Goal: Task Accomplishment & Management: Complete application form

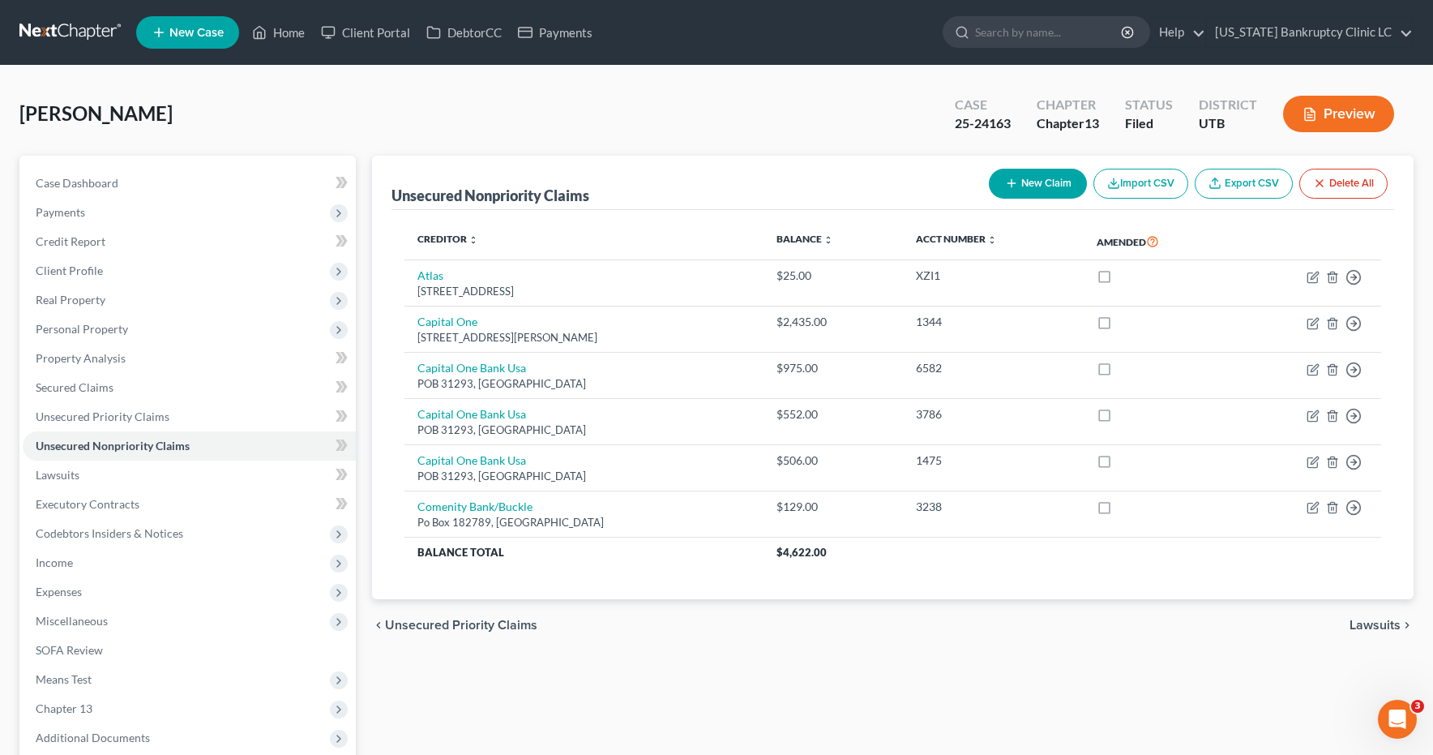
click at [75, 31] on link at bounding box center [71, 32] width 104 height 29
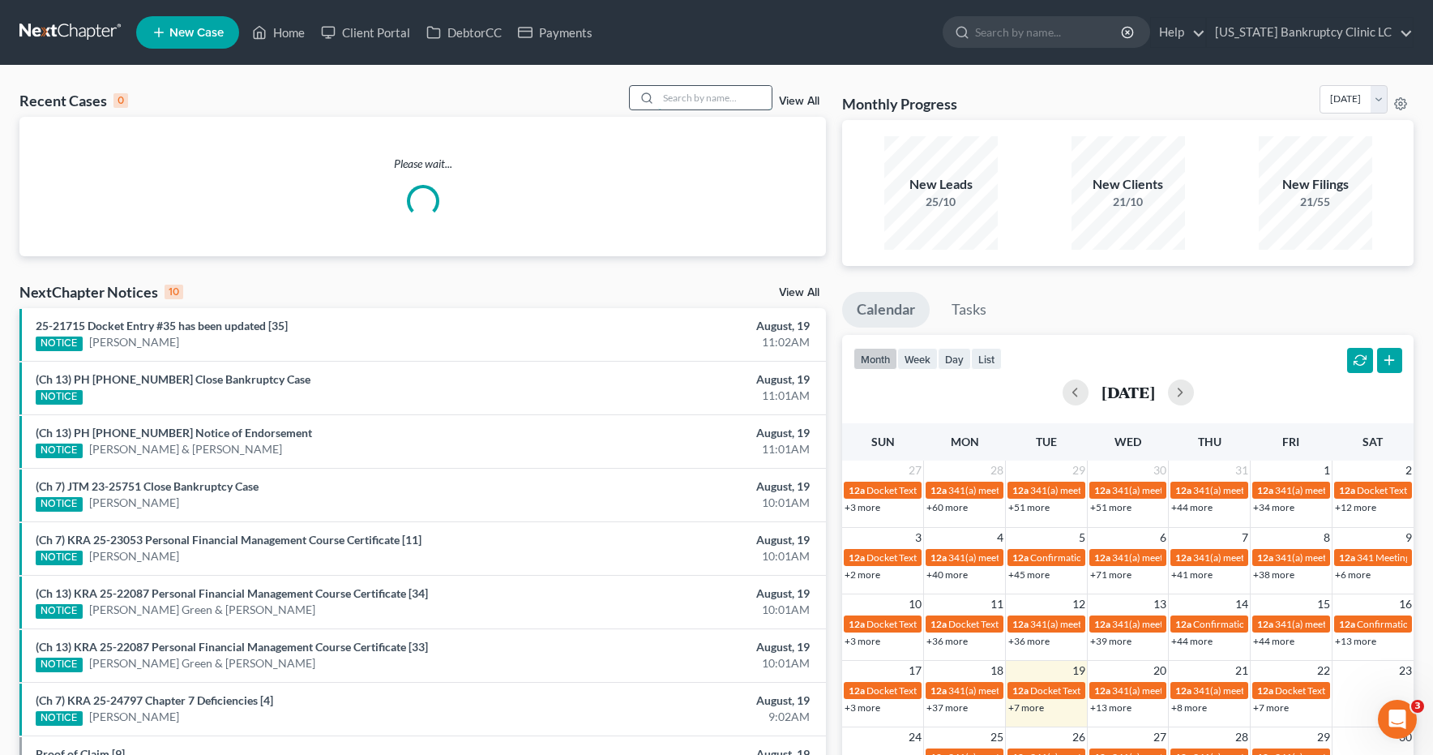
click at [701, 98] on input "search" at bounding box center [714, 98] width 113 height 24
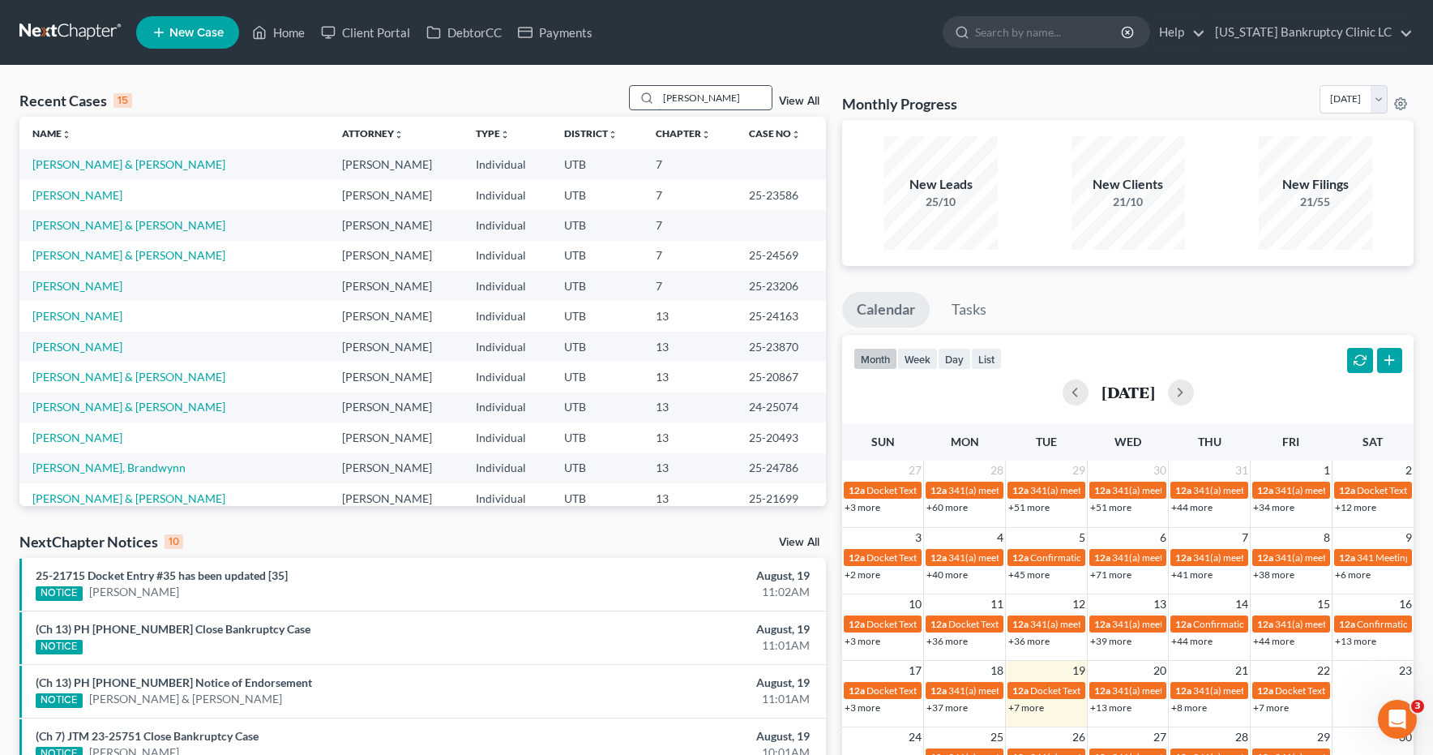
type input "Wilkerson"
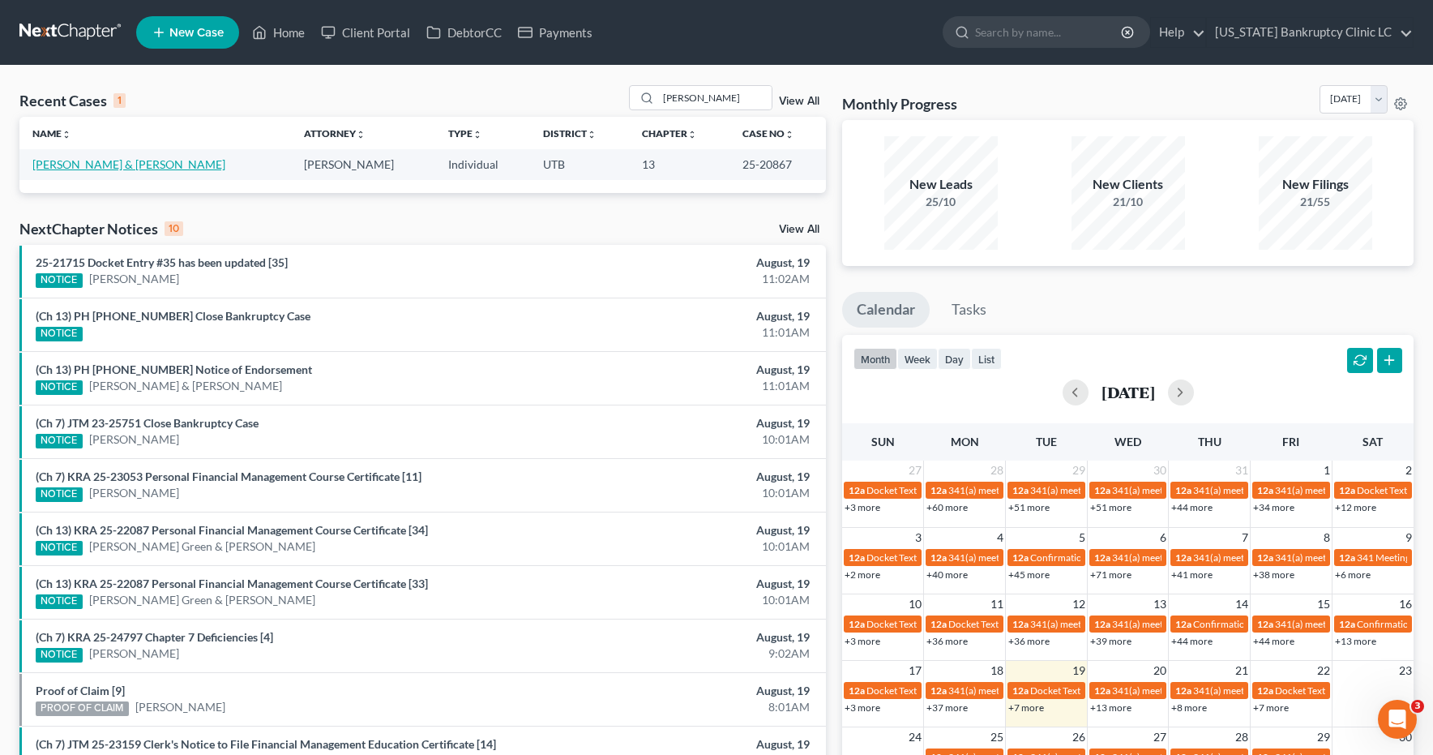
click at [113, 165] on link "Wilkerson, Jacob & Kallysta" at bounding box center [128, 164] width 193 height 14
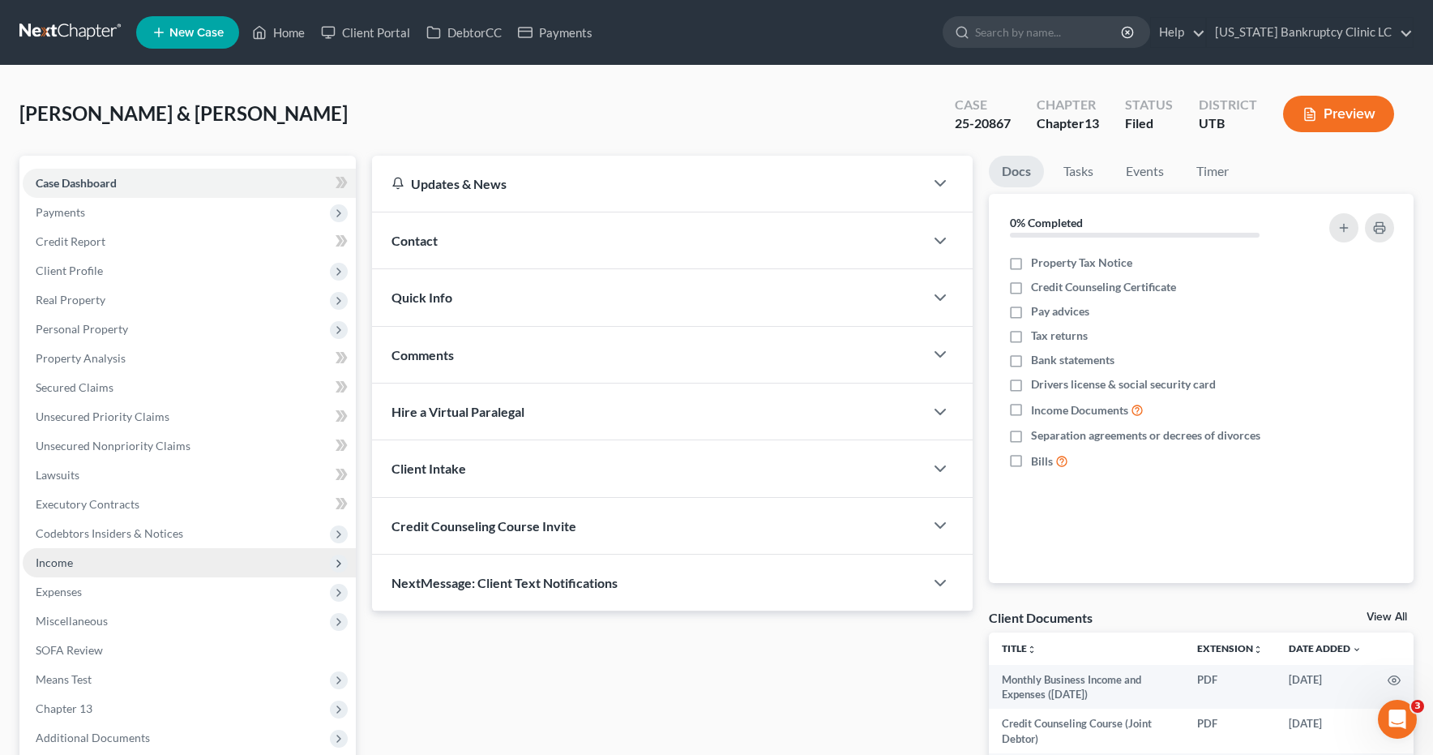
click at [52, 564] on span "Income" at bounding box center [54, 562] width 37 height 14
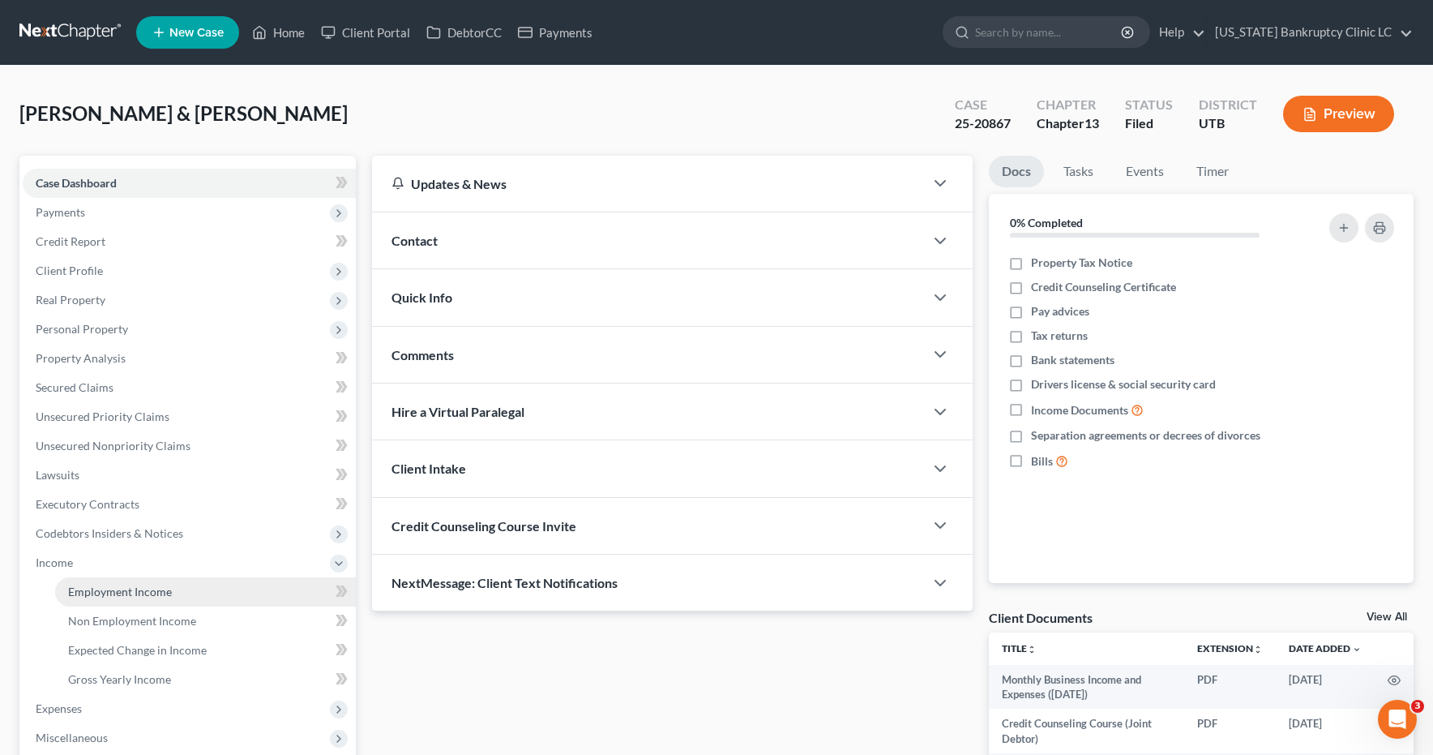
click at [89, 592] on span "Employment Income" at bounding box center [120, 591] width 104 height 14
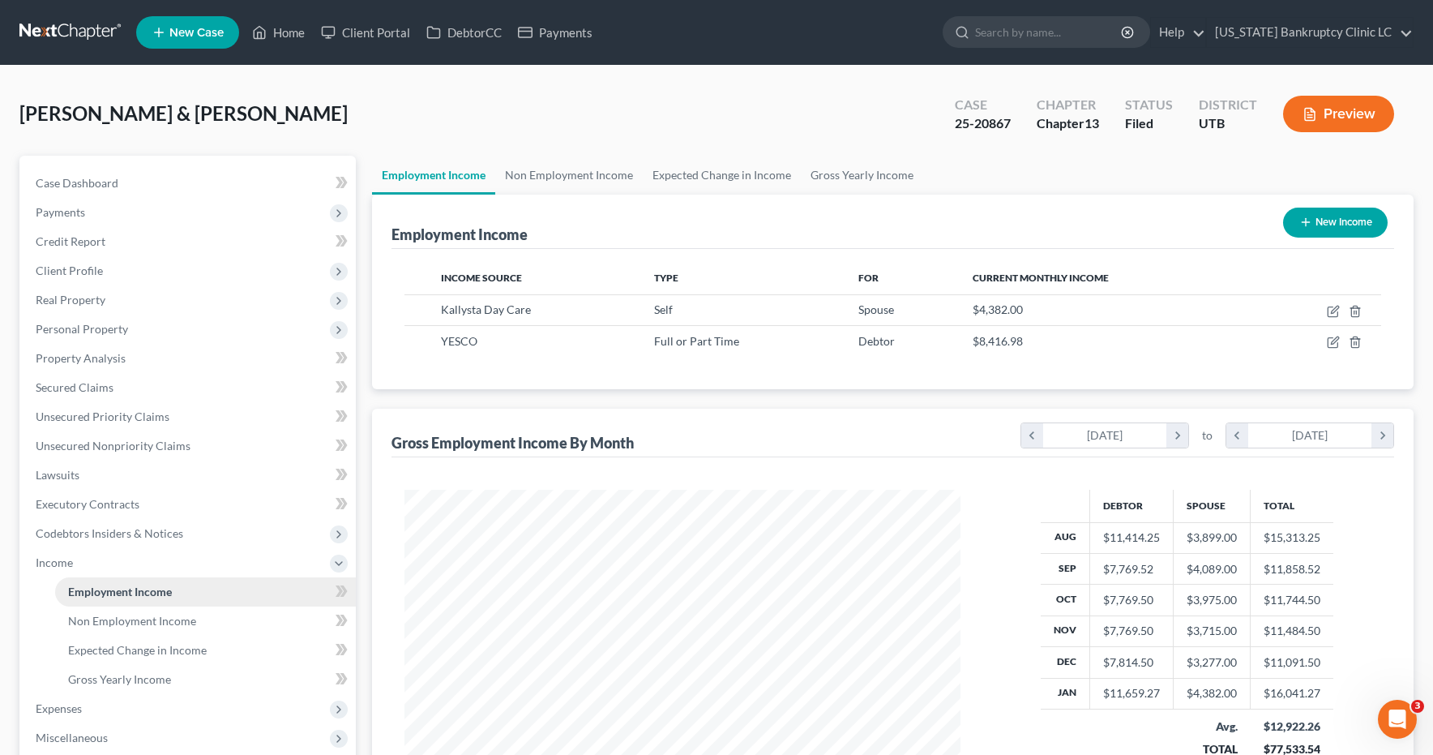
scroll to position [291, 589]
click at [1332, 309] on icon "button" at bounding box center [1333, 311] width 13 height 13
select select "1"
select select "0"
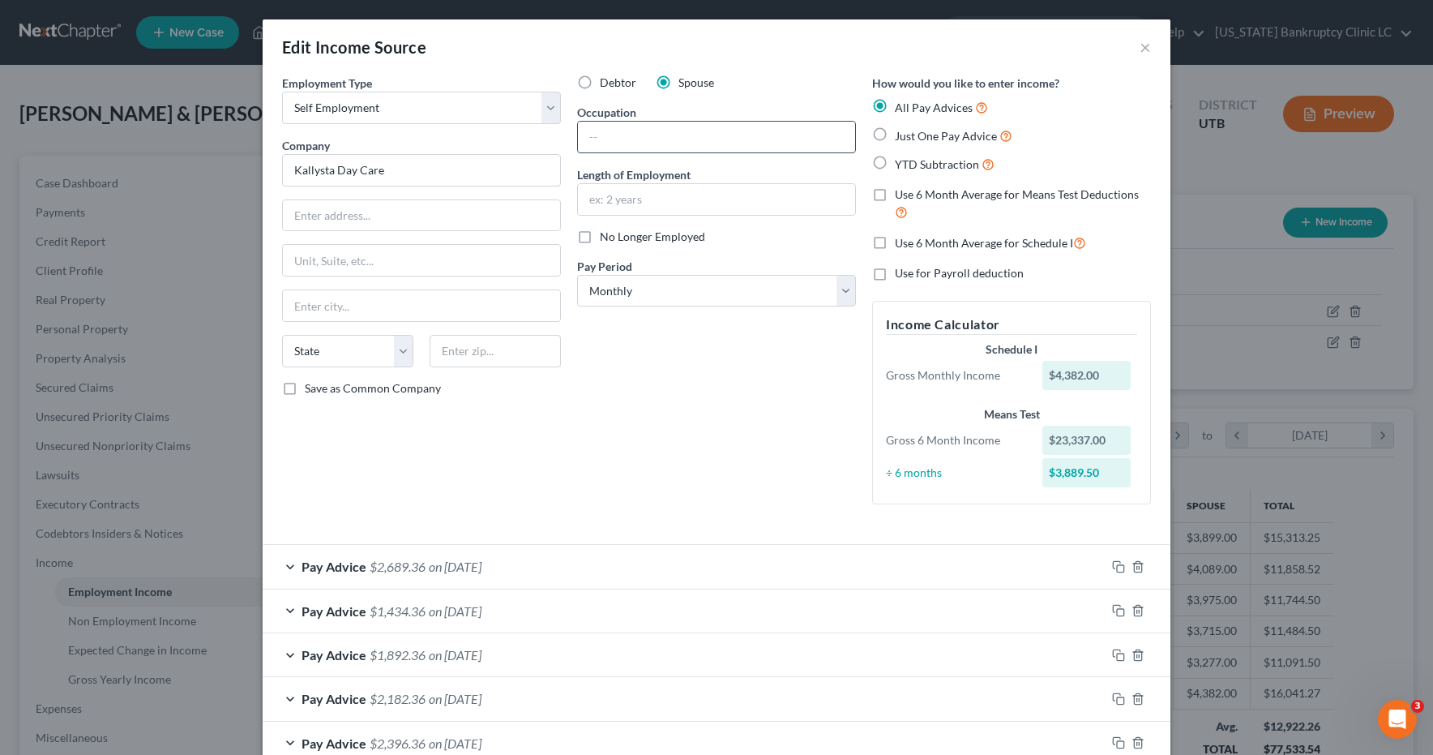
click at [658, 135] on input "text" at bounding box center [716, 137] width 277 height 31
type input "Caregiver"
click at [1118, 566] on icon "button" at bounding box center [1118, 566] width 13 height 13
click at [291, 562] on div "Pay Advice $2,689.36 on 01/31/2025" at bounding box center [684, 566] width 843 height 43
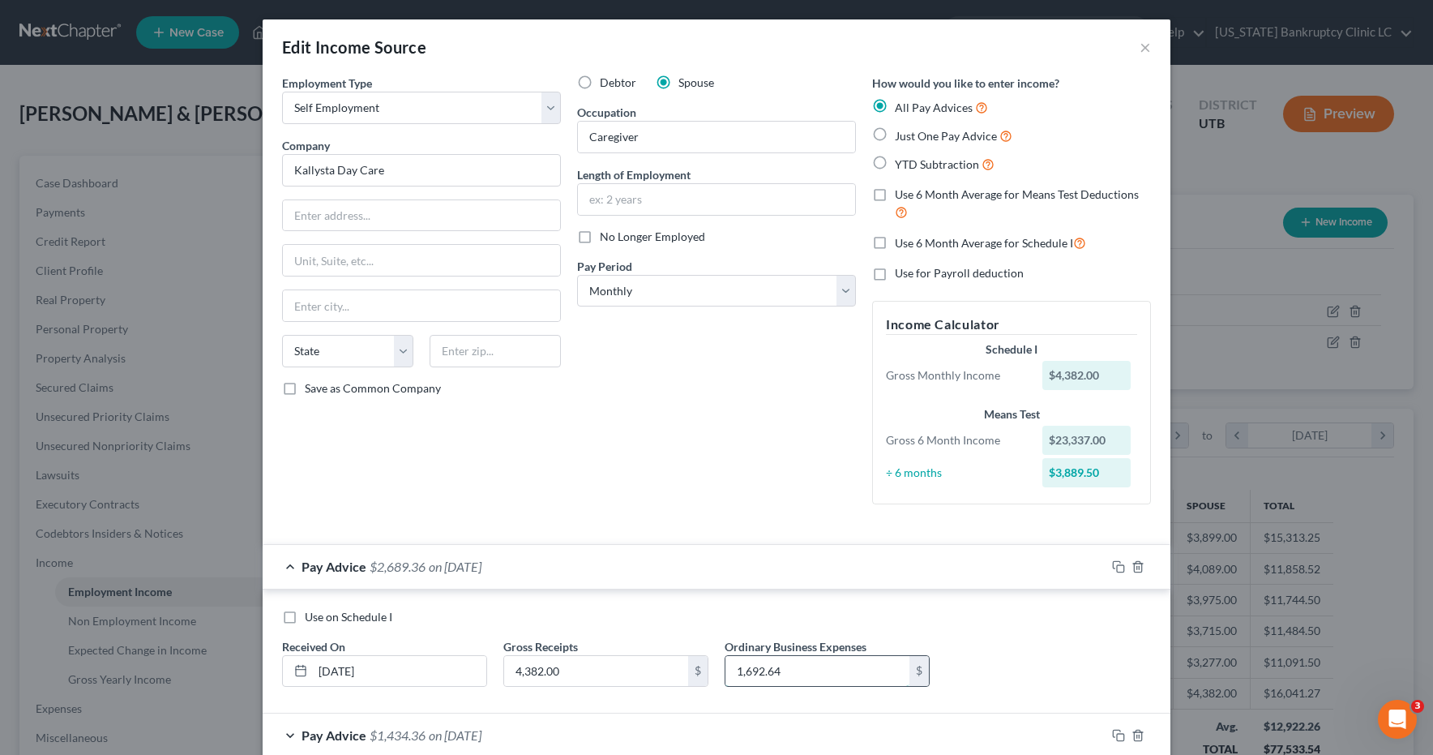
click at [792, 678] on input "1,692.64" at bounding box center [817, 671] width 184 height 31
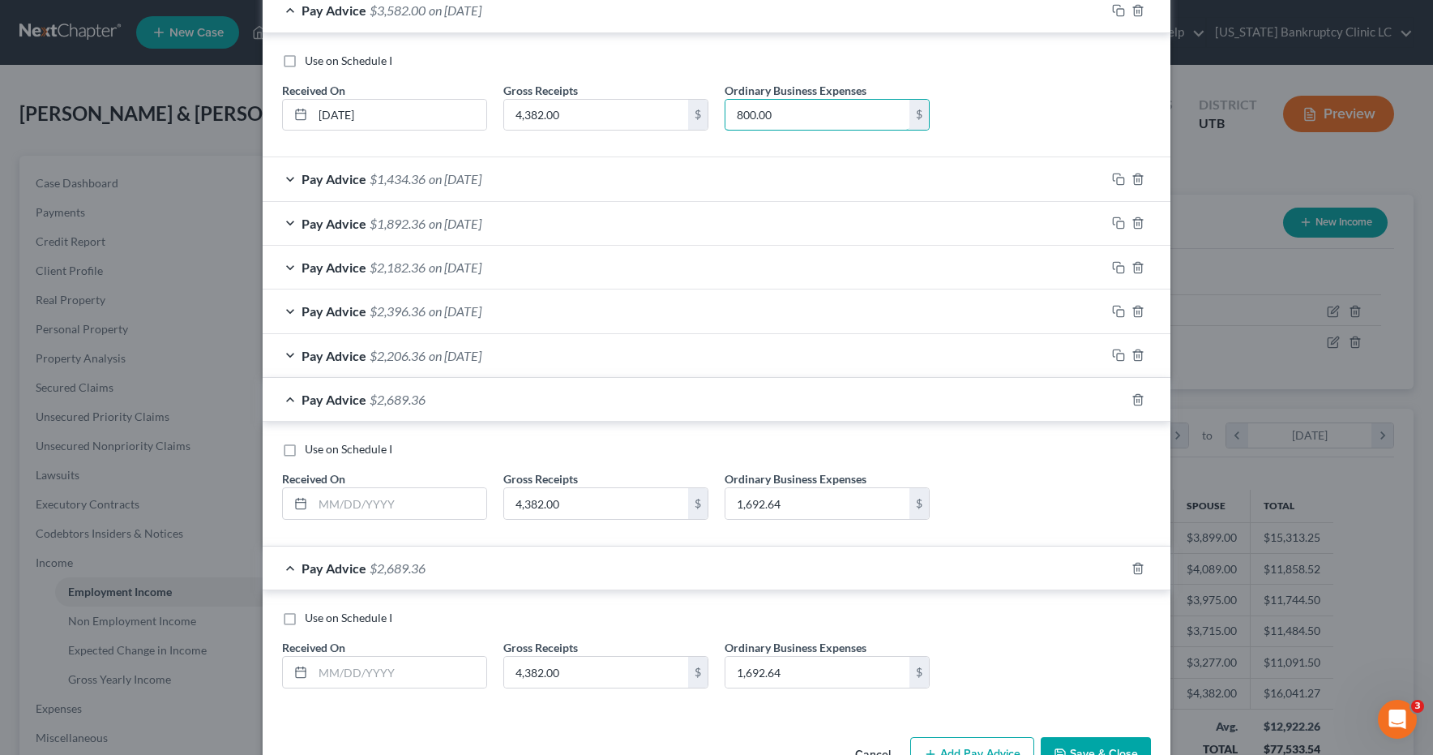
scroll to position [561, 0]
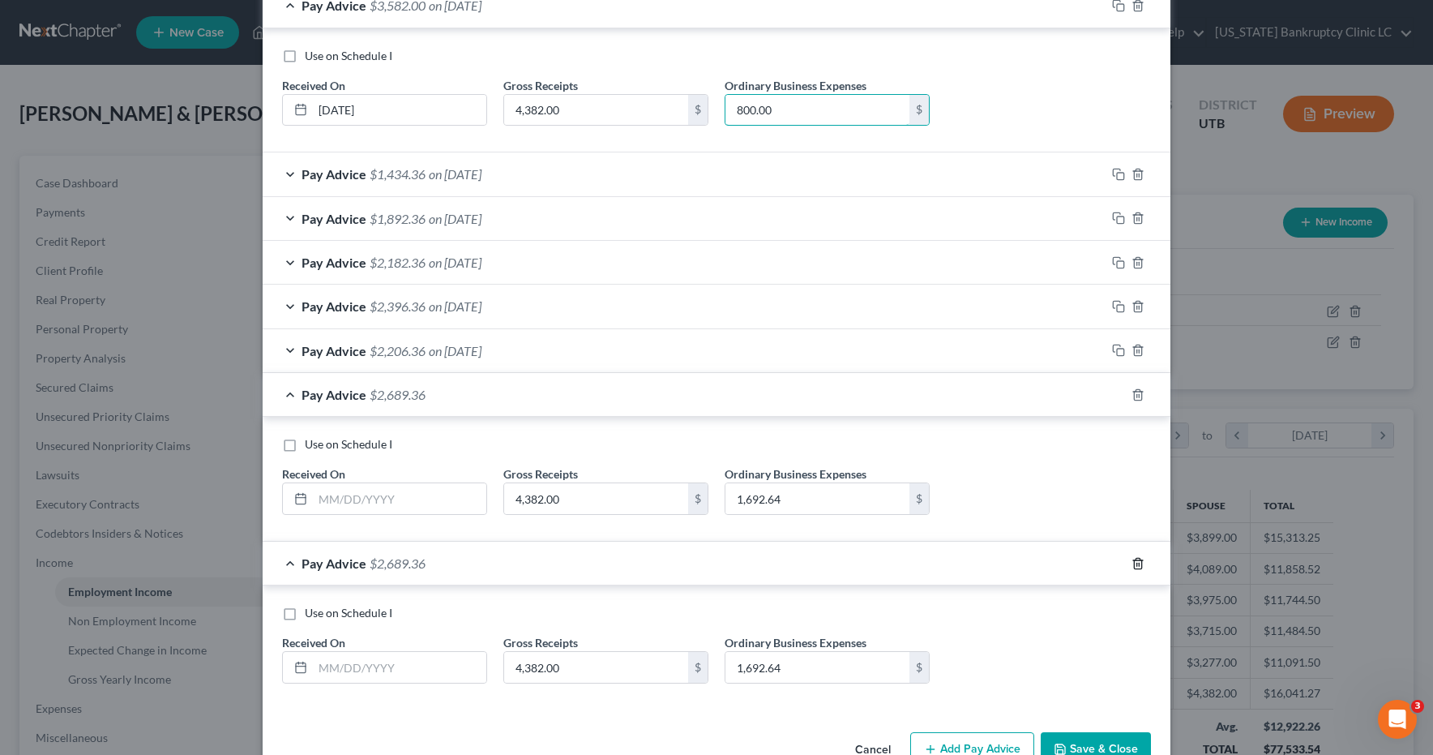
type input "800.00"
click at [1144, 566] on icon "button" at bounding box center [1137, 563] width 13 height 13
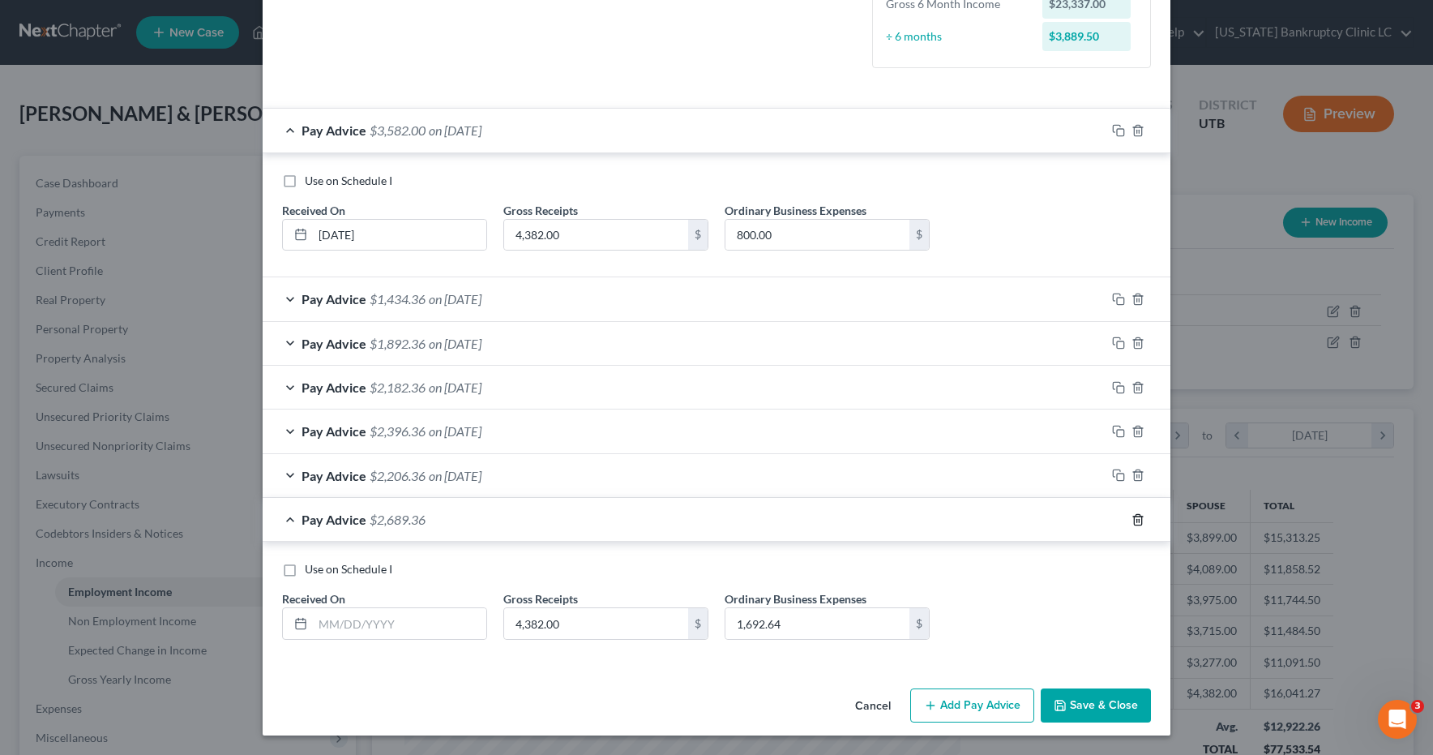
click at [1139, 520] on line "button" at bounding box center [1139, 520] width 0 height 3
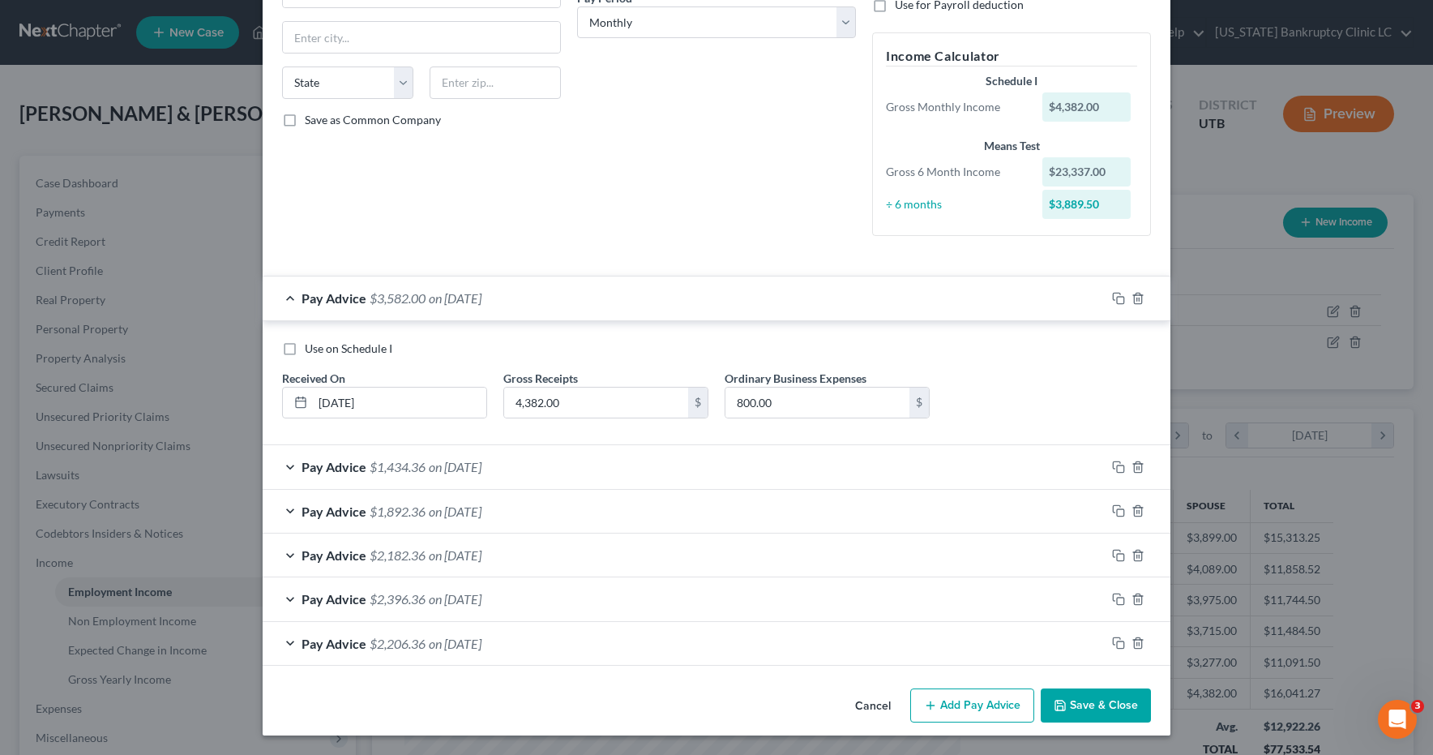
click at [289, 464] on div "Pay Advice $1,434.36 on 12/31/2024" at bounding box center [684, 466] width 843 height 43
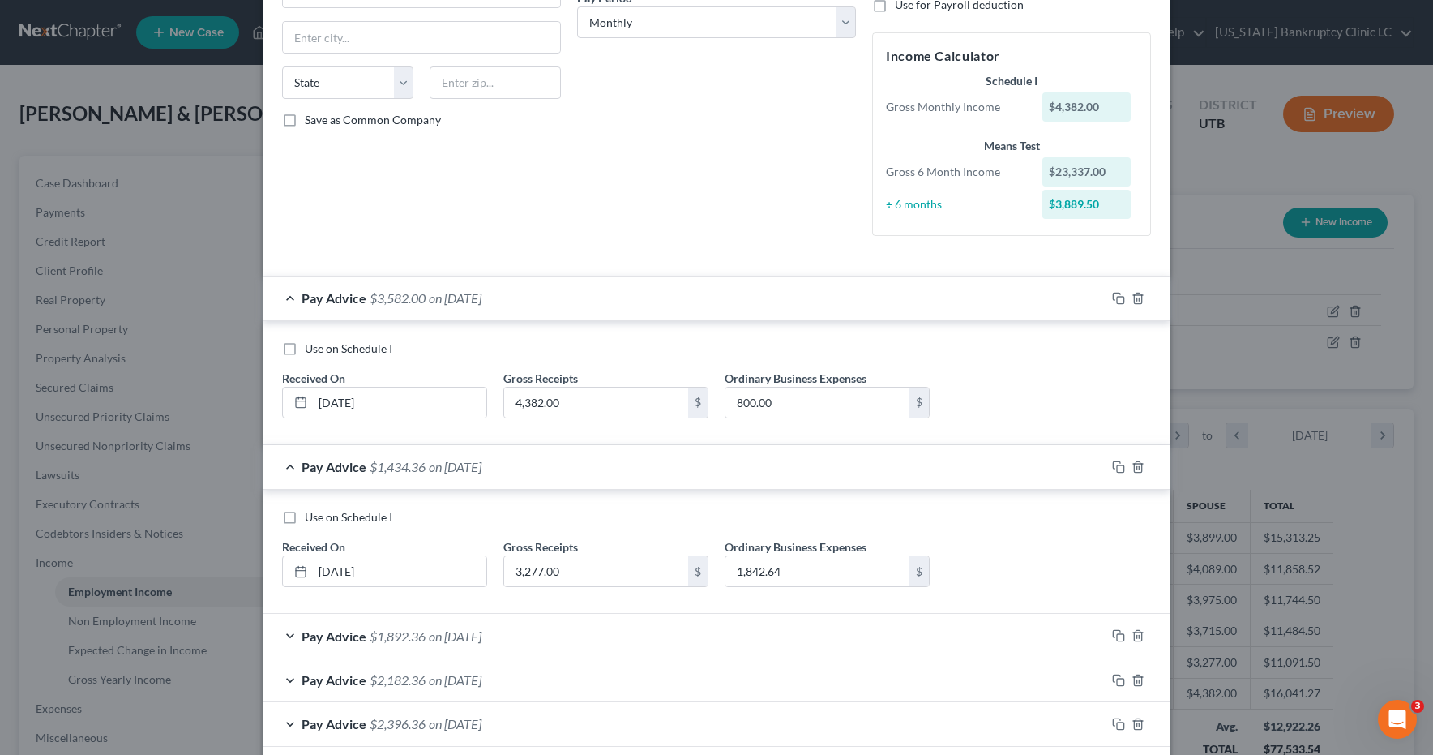
scroll to position [392, 0]
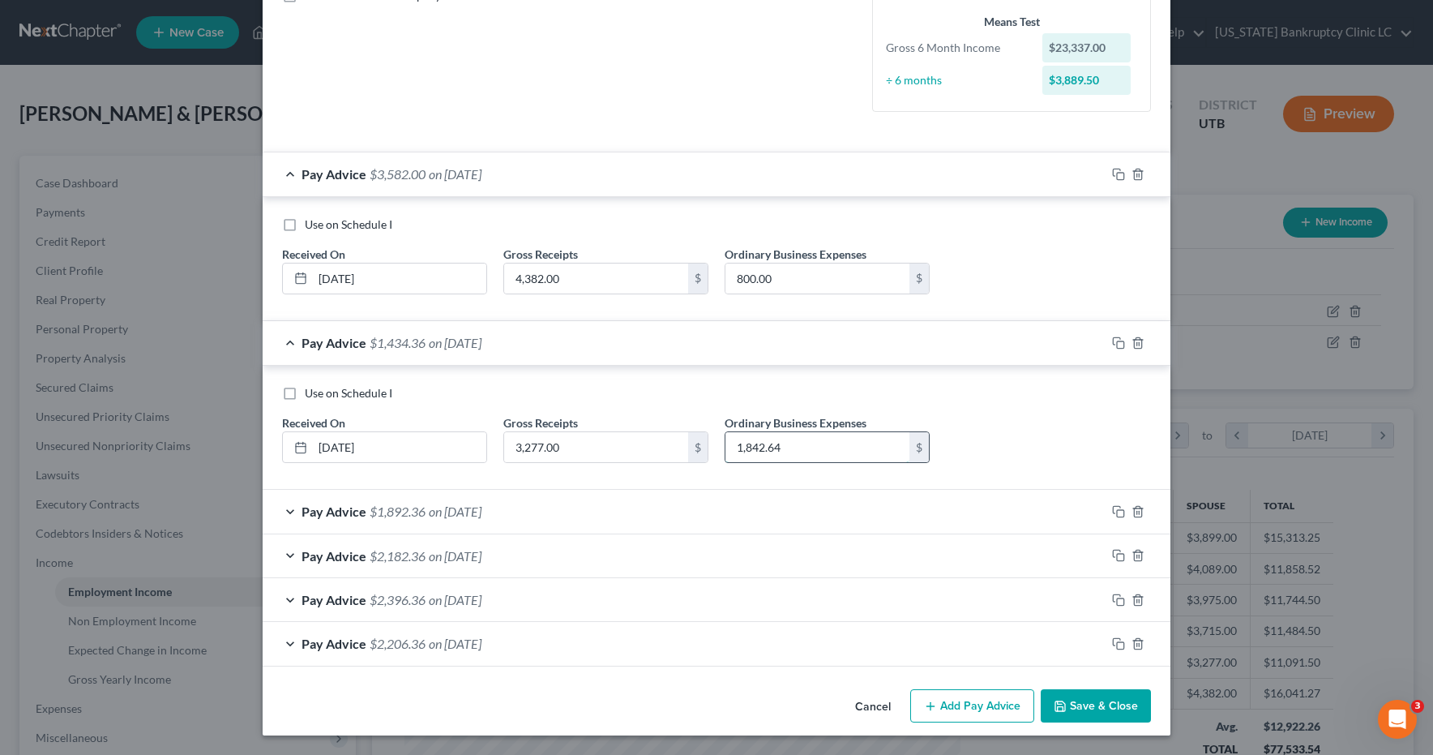
click at [797, 451] on input "1,842.64" at bounding box center [817, 447] width 184 height 31
type input "800.00"
click at [286, 512] on div "Pay Advice $1,892.36 on 11/30/2024" at bounding box center [684, 511] width 843 height 43
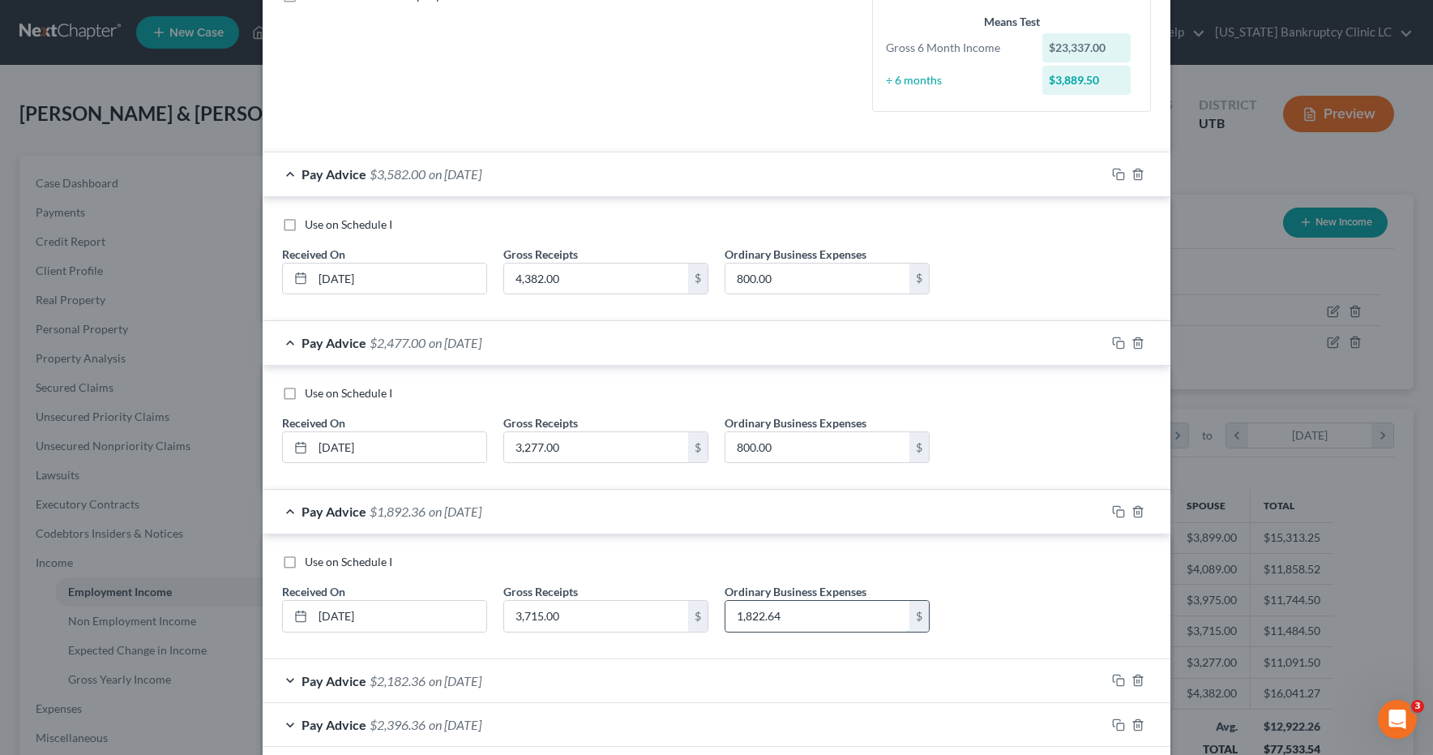
click at [780, 618] on input "1,822.64" at bounding box center [817, 616] width 184 height 31
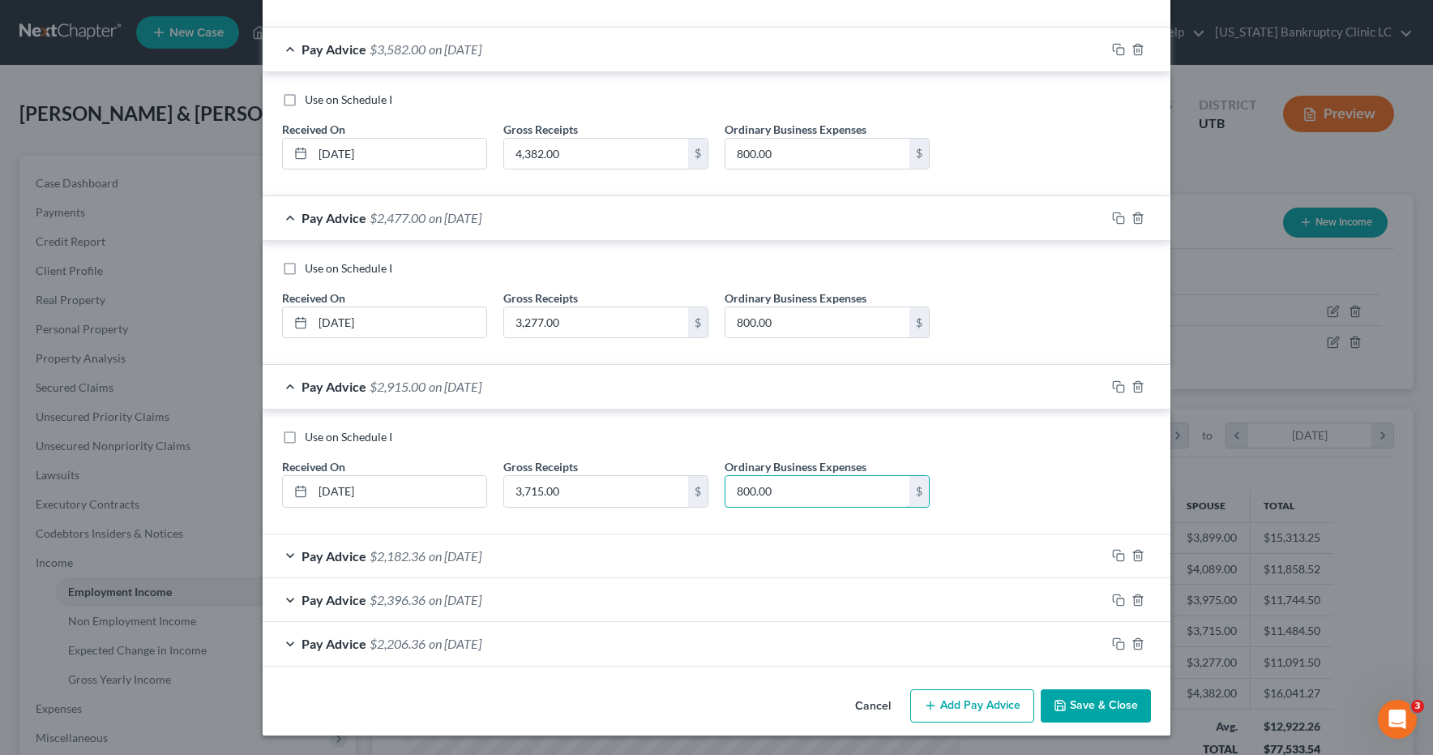
type input "800.00"
click at [289, 554] on div "Pay Advice $2,182.36 on 10/31/2024" at bounding box center [684, 555] width 843 height 43
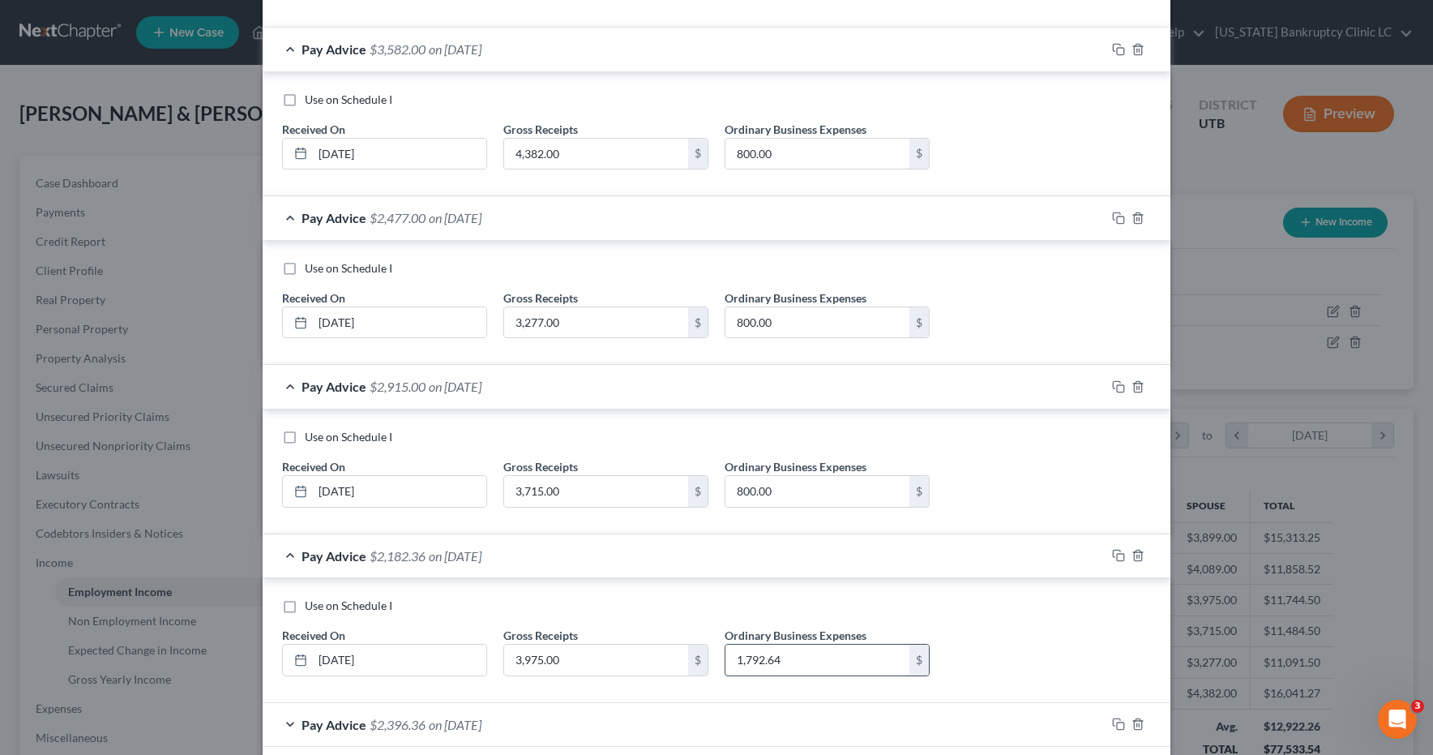
click at [798, 658] on input "1,792.64" at bounding box center [817, 659] width 184 height 31
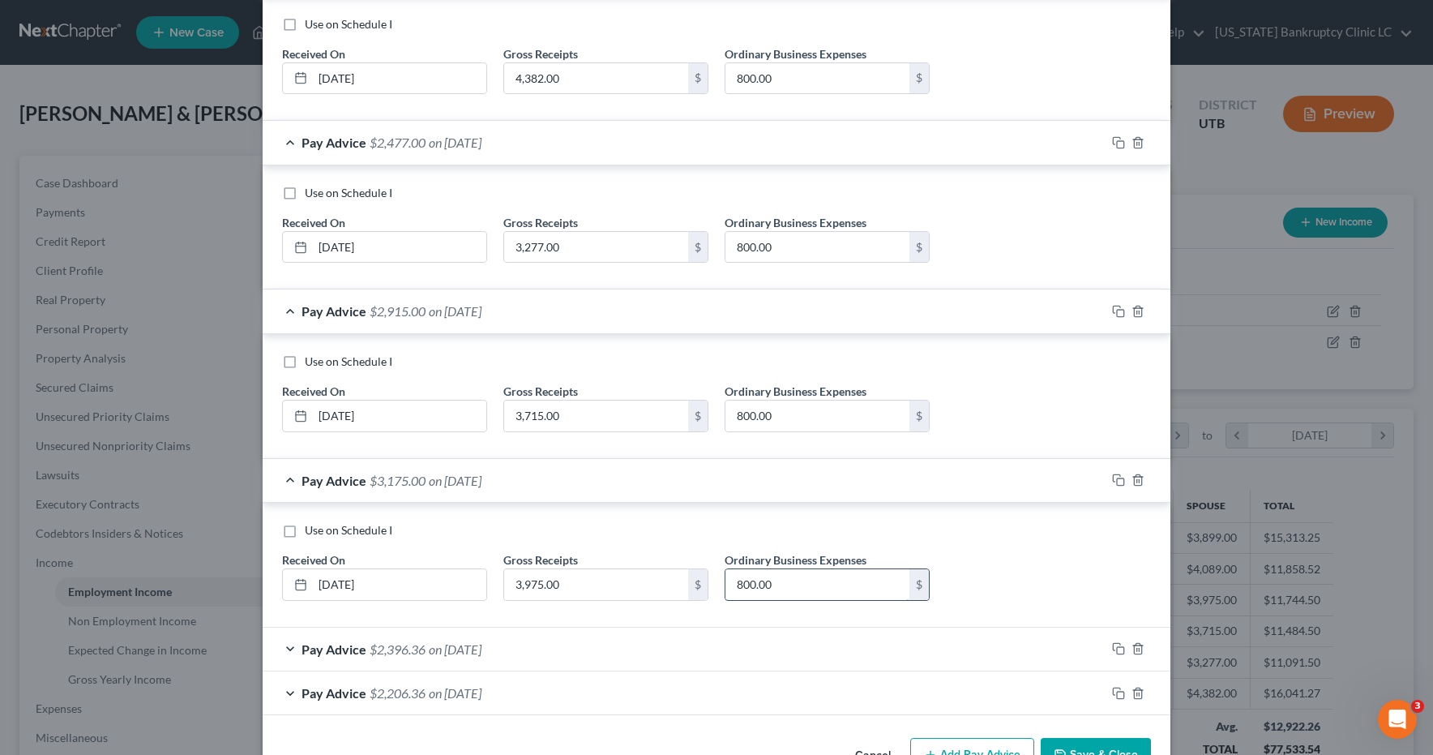
scroll to position [642, 0]
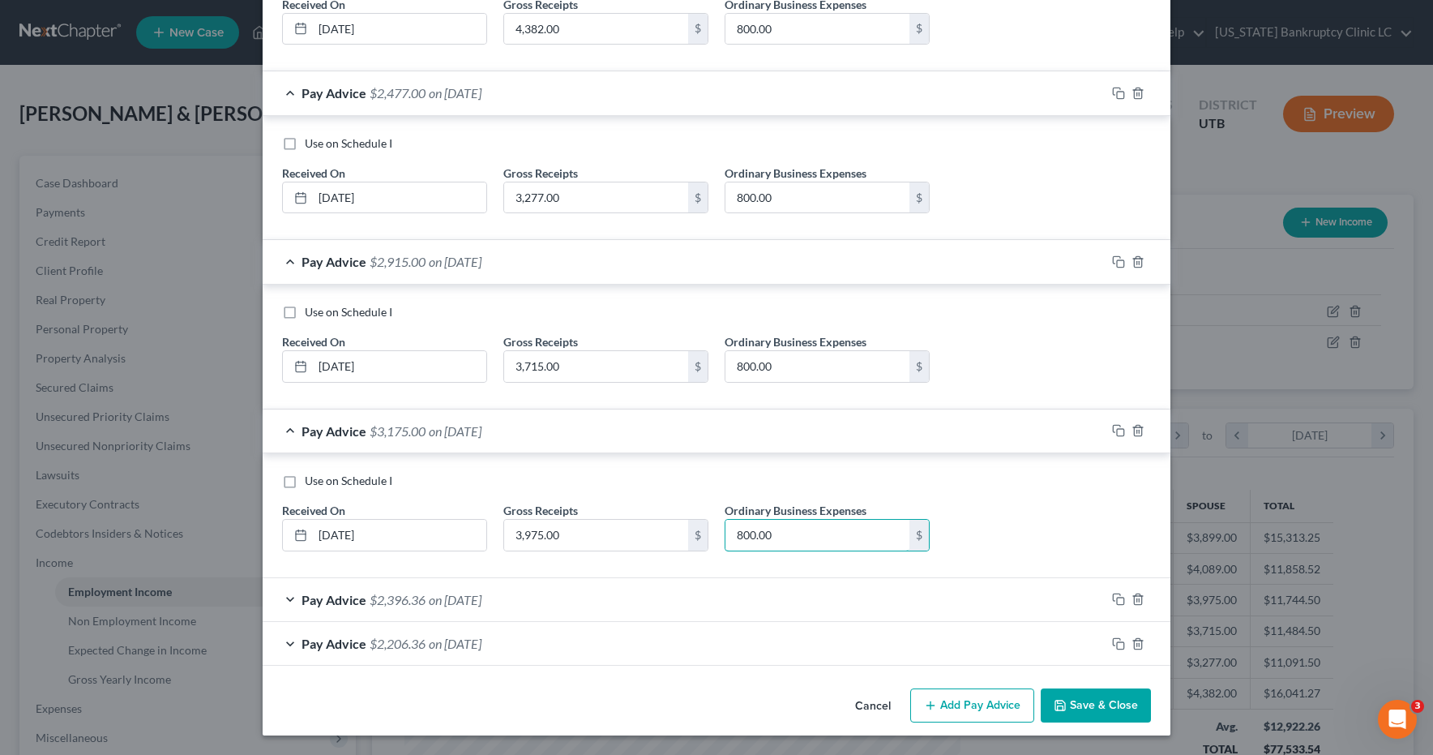
type input "800.00"
drag, startPoint x: 295, startPoint y: 600, endPoint x: 399, endPoint y: 599, distance: 103.7
click at [295, 600] on div "Pay Advice $2,396.36 on 09/30/2024" at bounding box center [684, 599] width 843 height 43
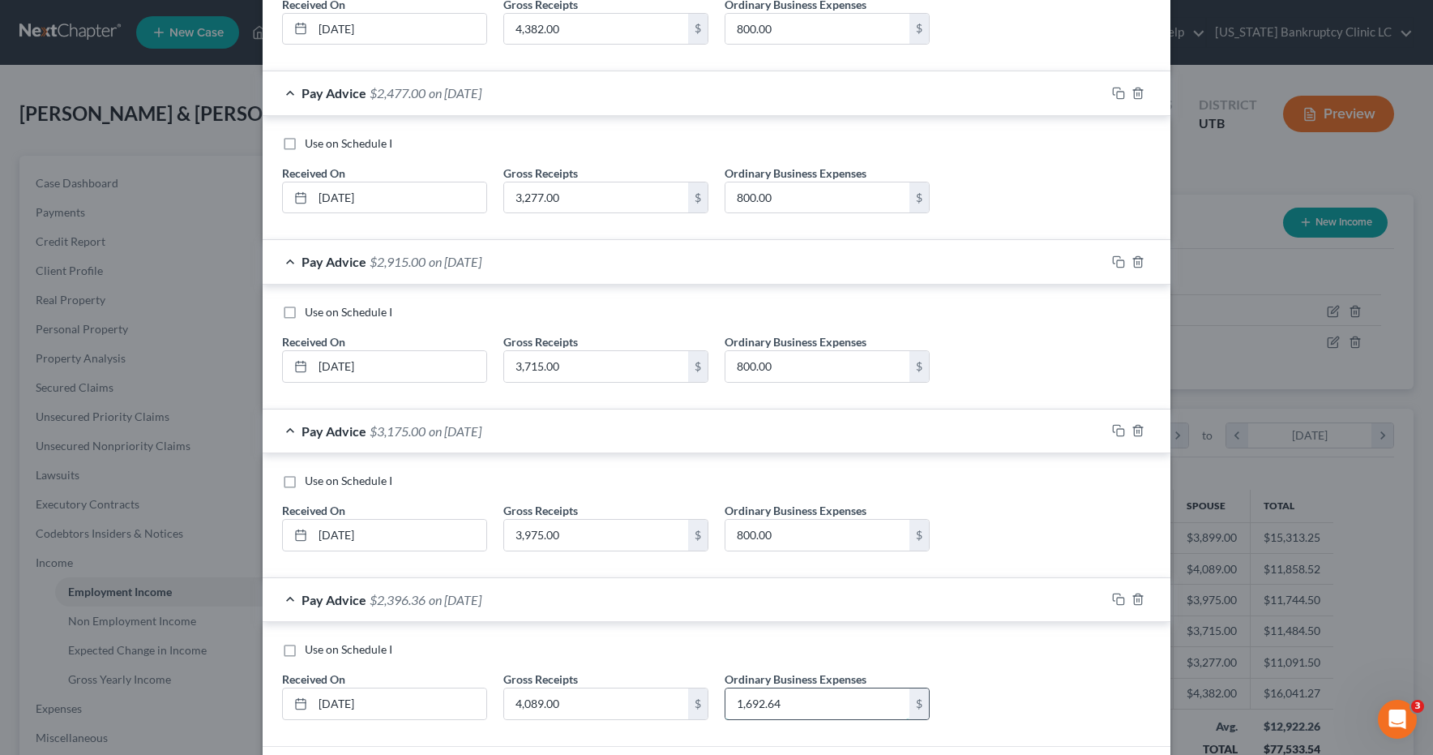
click at [802, 704] on input "1,692.64" at bounding box center [817, 703] width 184 height 31
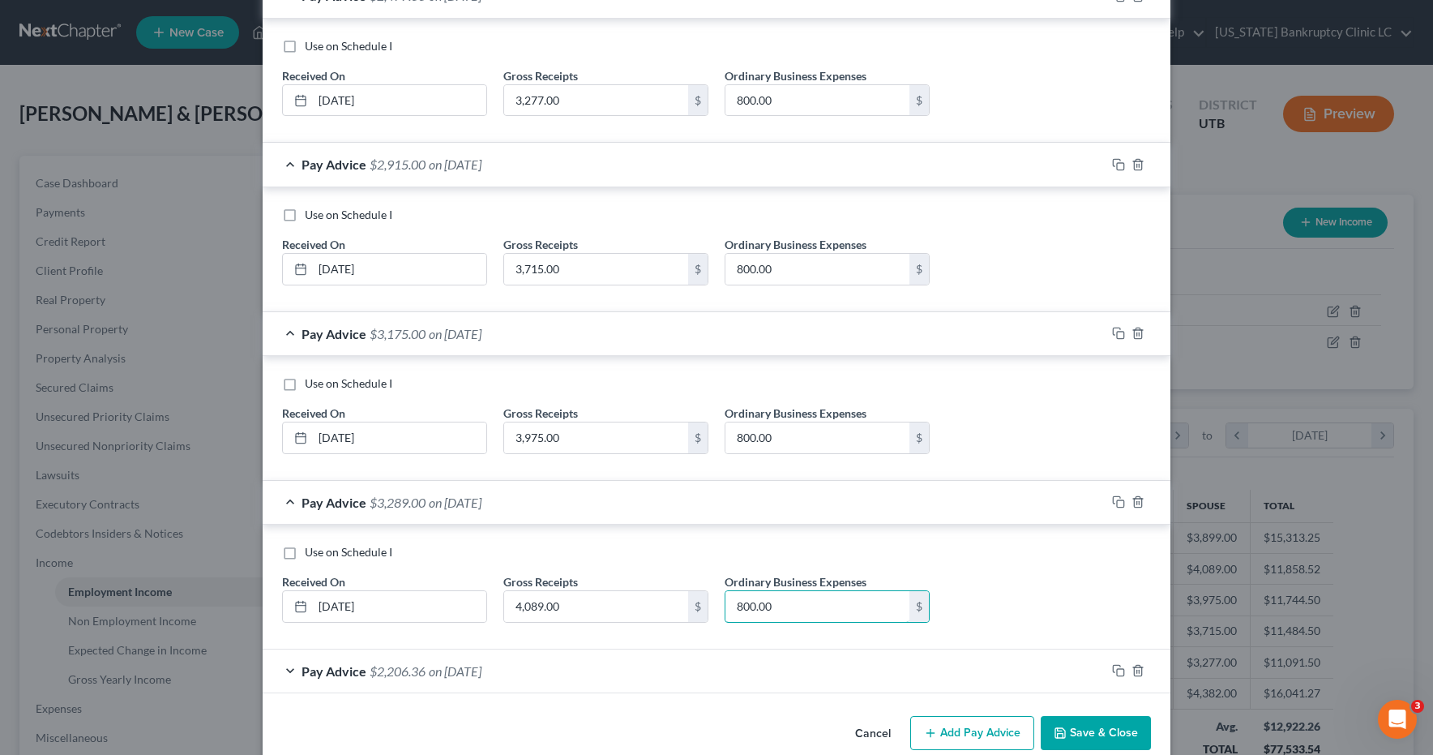
scroll to position [767, 0]
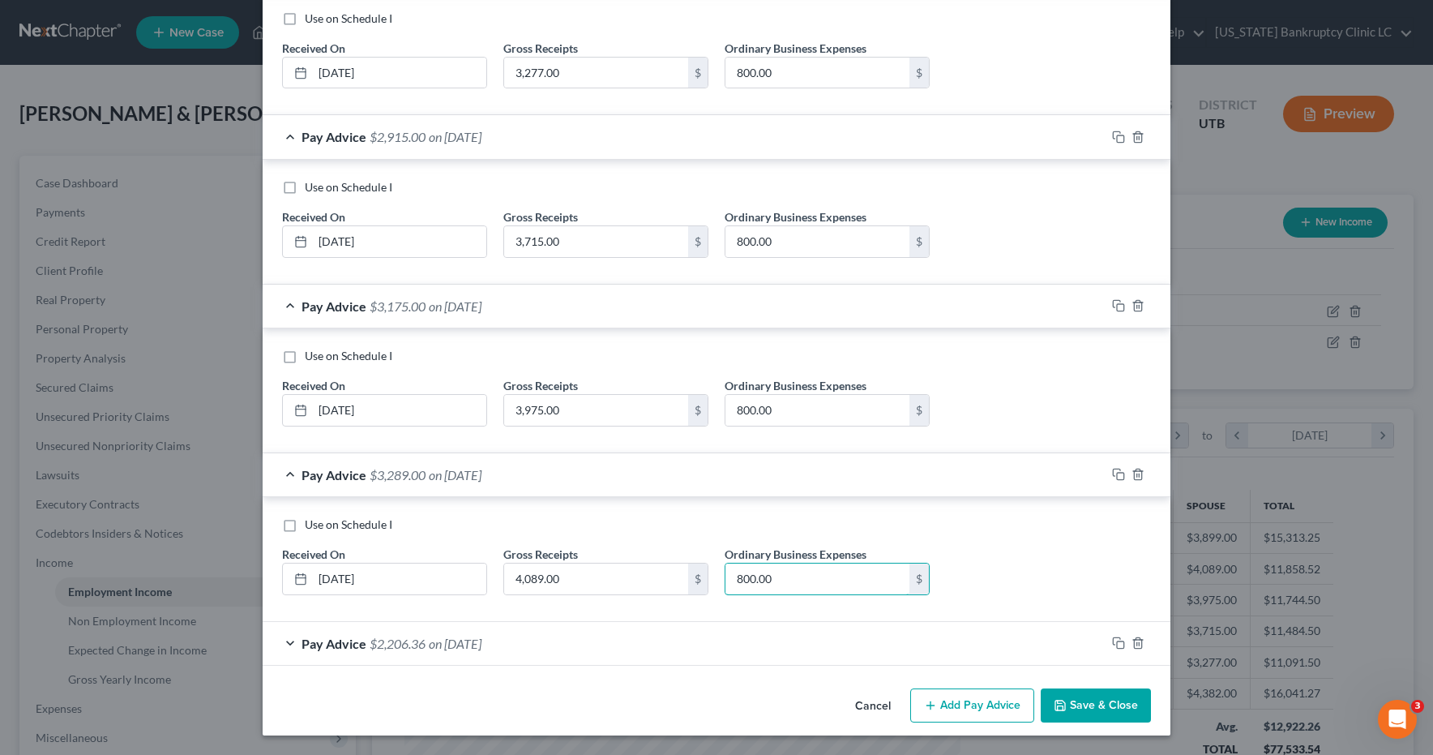
type input "800.00"
click at [294, 642] on div "Pay Advice $2,206.36 on 08/31/2024" at bounding box center [684, 643] width 843 height 43
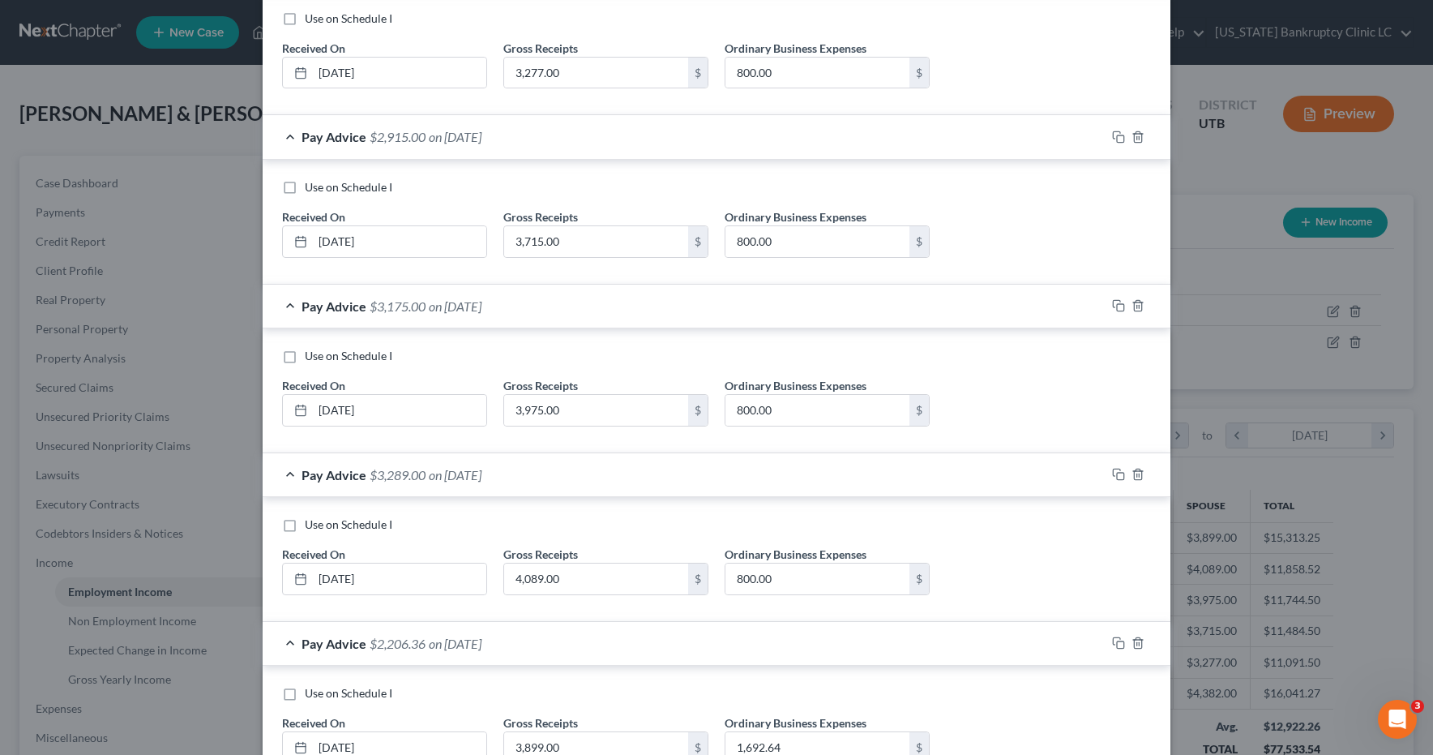
scroll to position [890, 0]
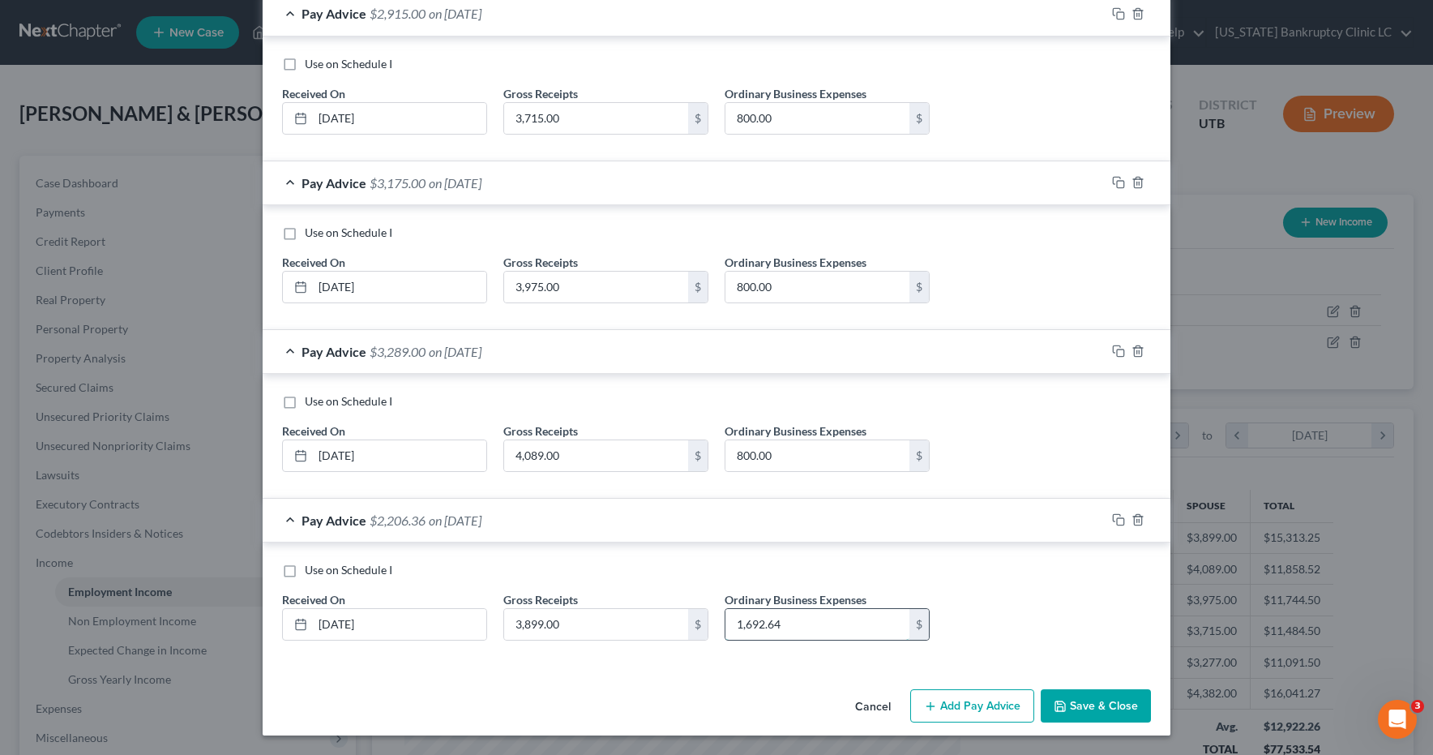
click at [828, 620] on input "1,692.64" at bounding box center [817, 624] width 184 height 31
type input "800.00"
click at [1091, 707] on button "Save & Close" at bounding box center [1096, 706] width 110 height 34
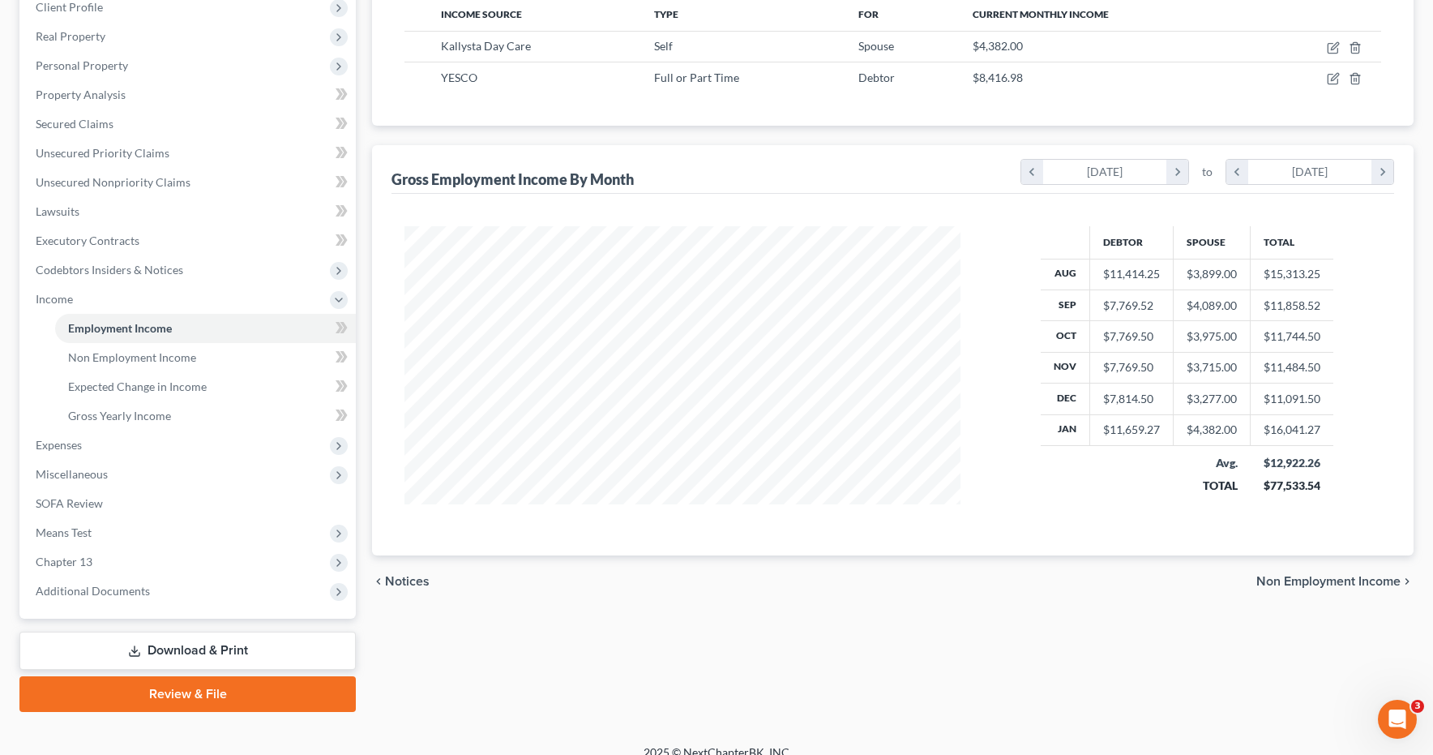
scroll to position [282, 0]
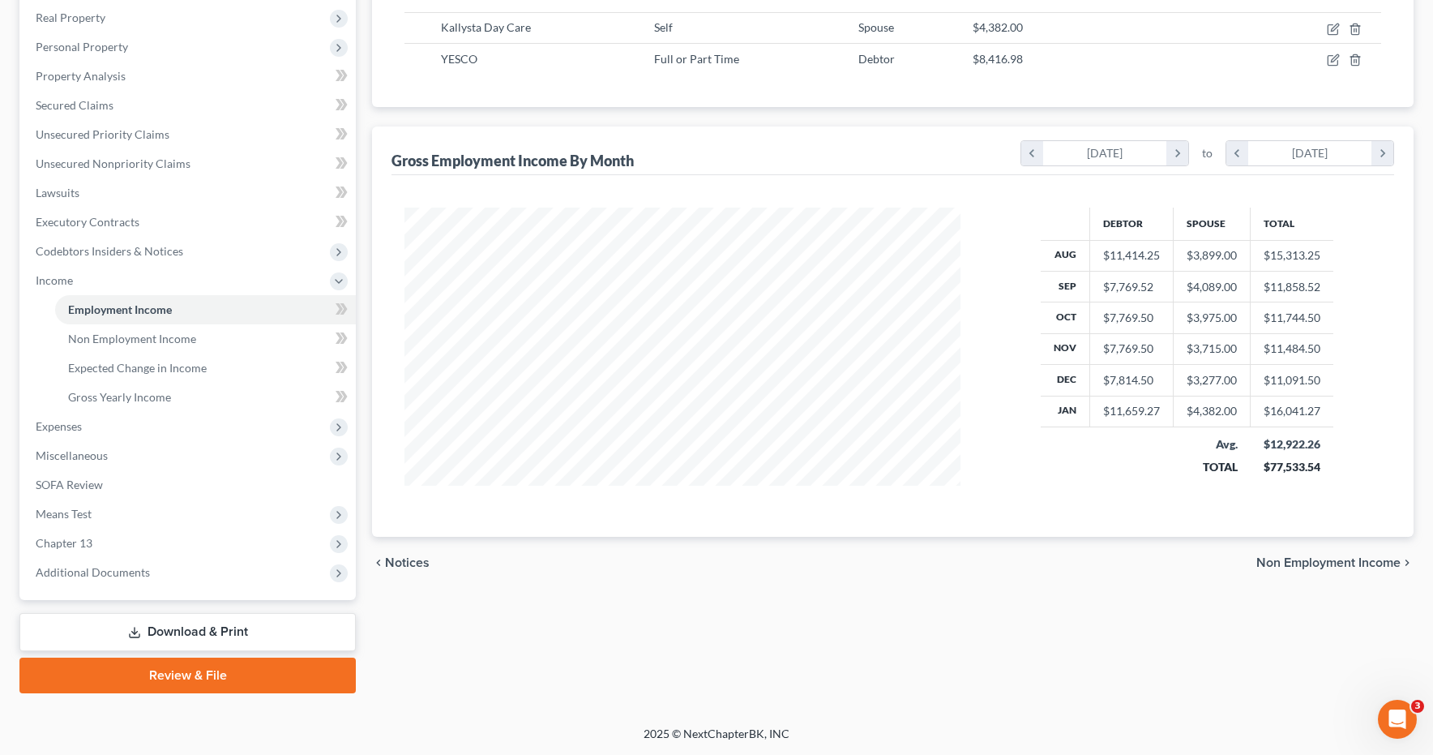
click at [182, 629] on link "Download & Print" at bounding box center [187, 632] width 336 height 38
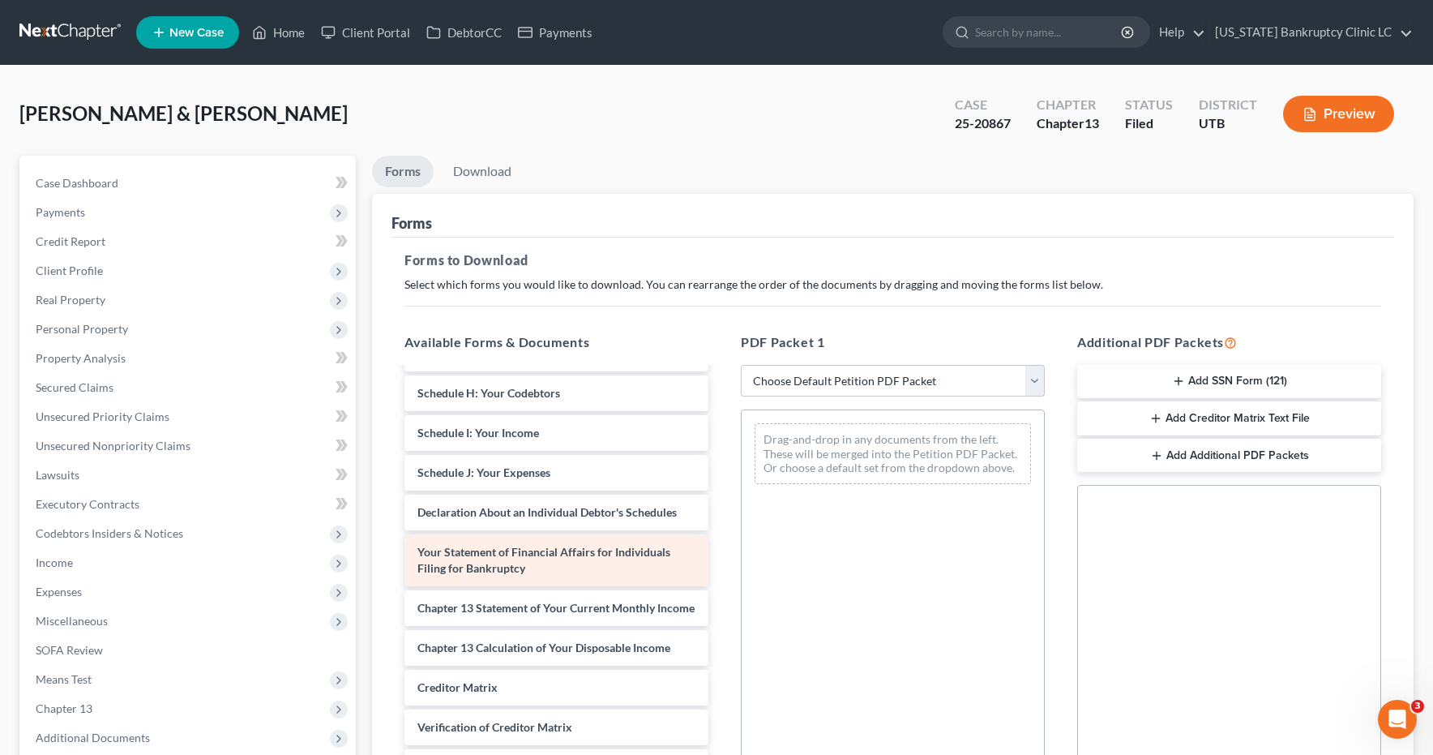
scroll to position [619, 0]
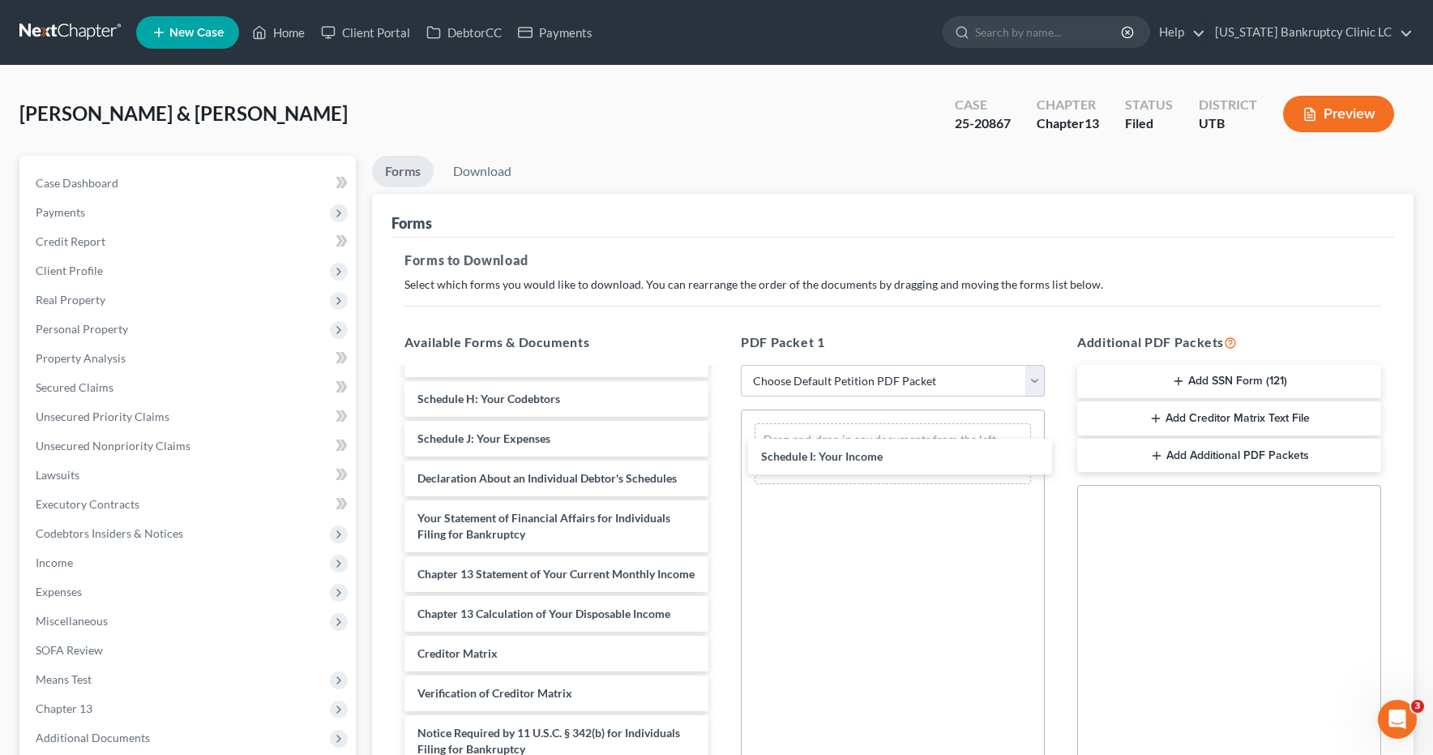
drag, startPoint x: 427, startPoint y: 426, endPoint x: 771, endPoint y: 455, distance: 344.8
click at [721, 455] on div "Schedule I: Your Income Monthly Business Income and Expenses (07/21/2025) Credi…" at bounding box center [556, 283] width 330 height 1046
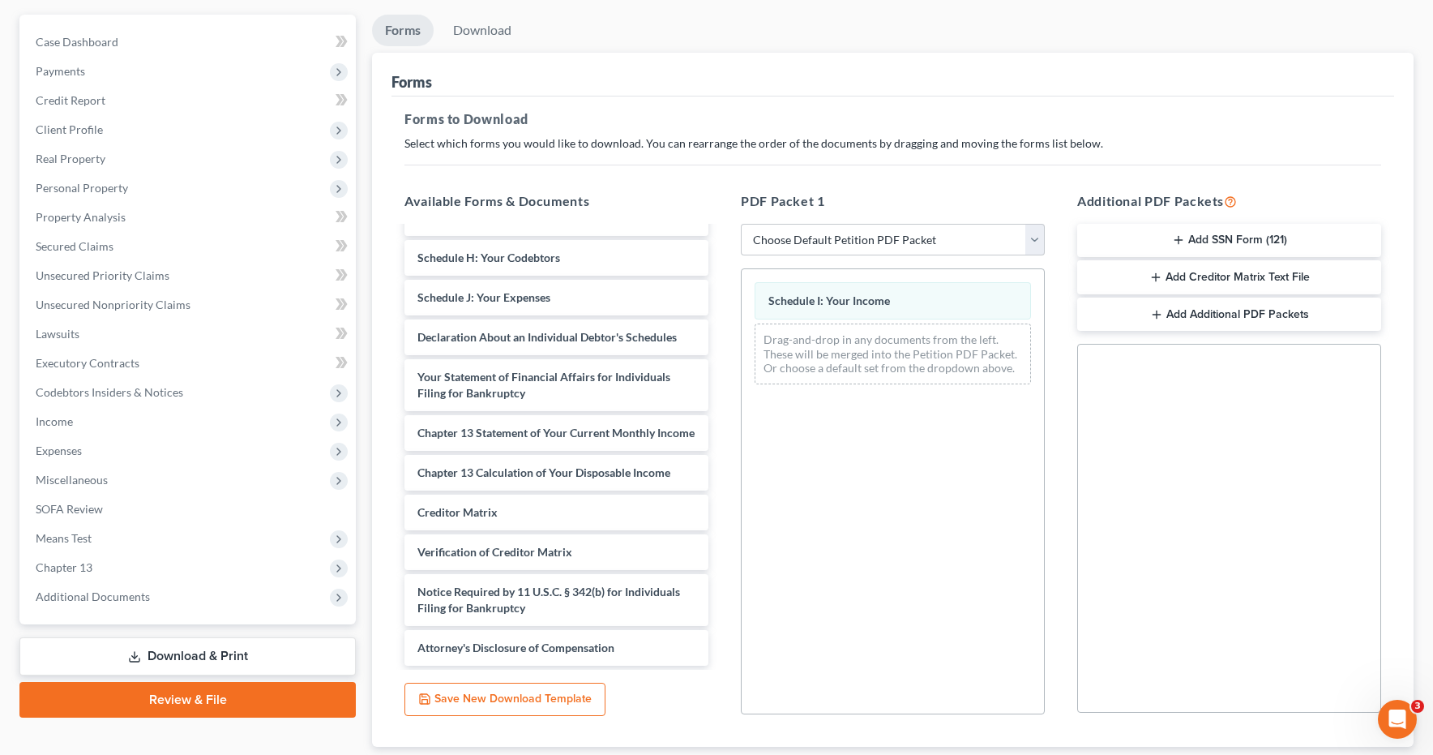
scroll to position [246, 0]
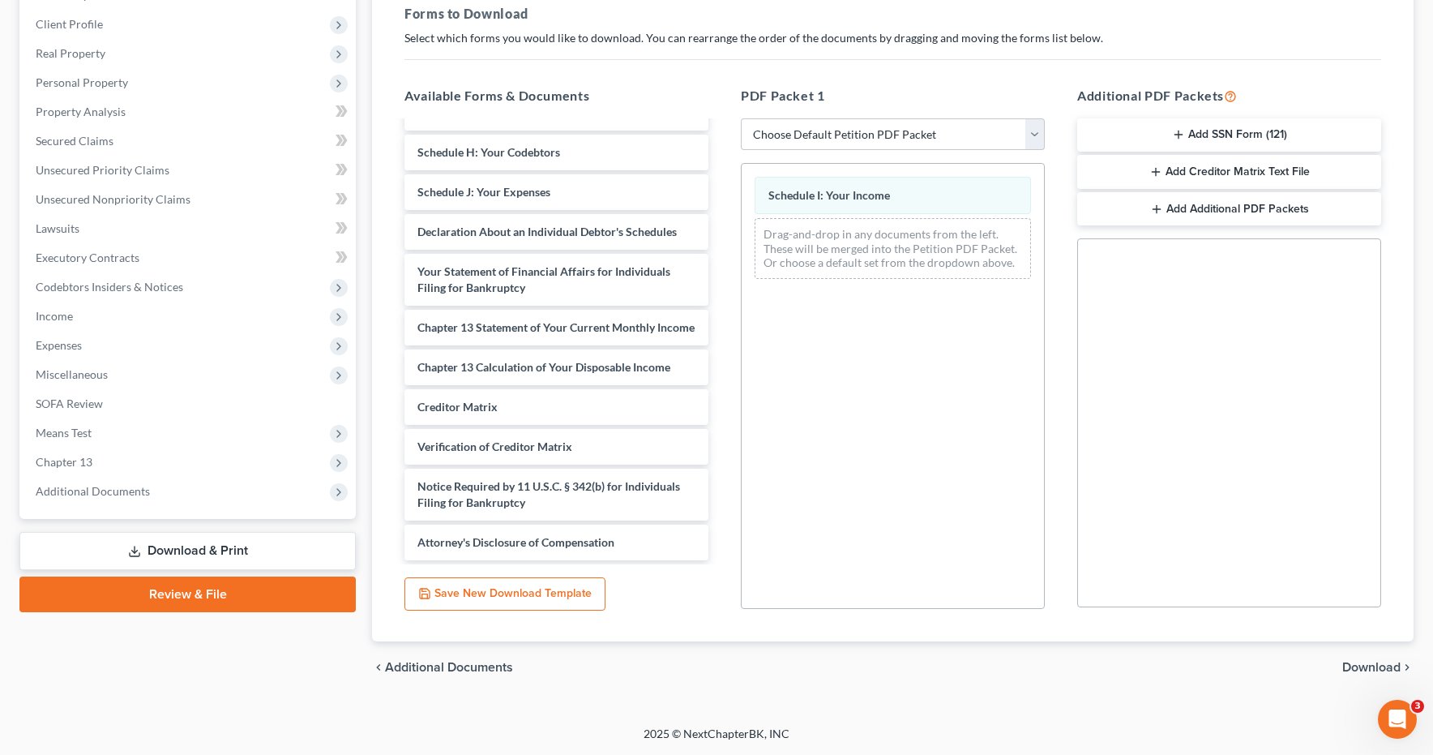
click at [1371, 666] on span "Download" at bounding box center [1371, 667] width 58 height 13
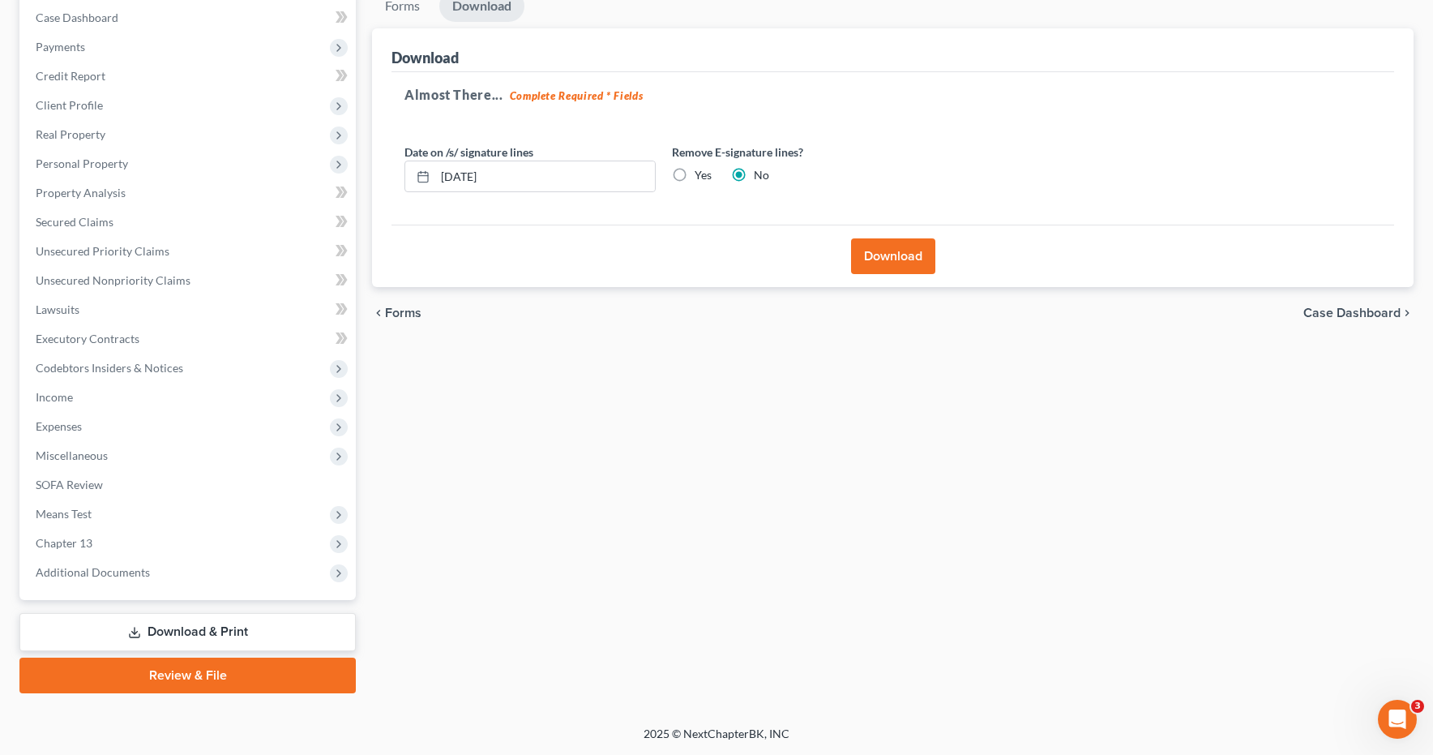
click at [900, 250] on button "Download" at bounding box center [893, 256] width 84 height 36
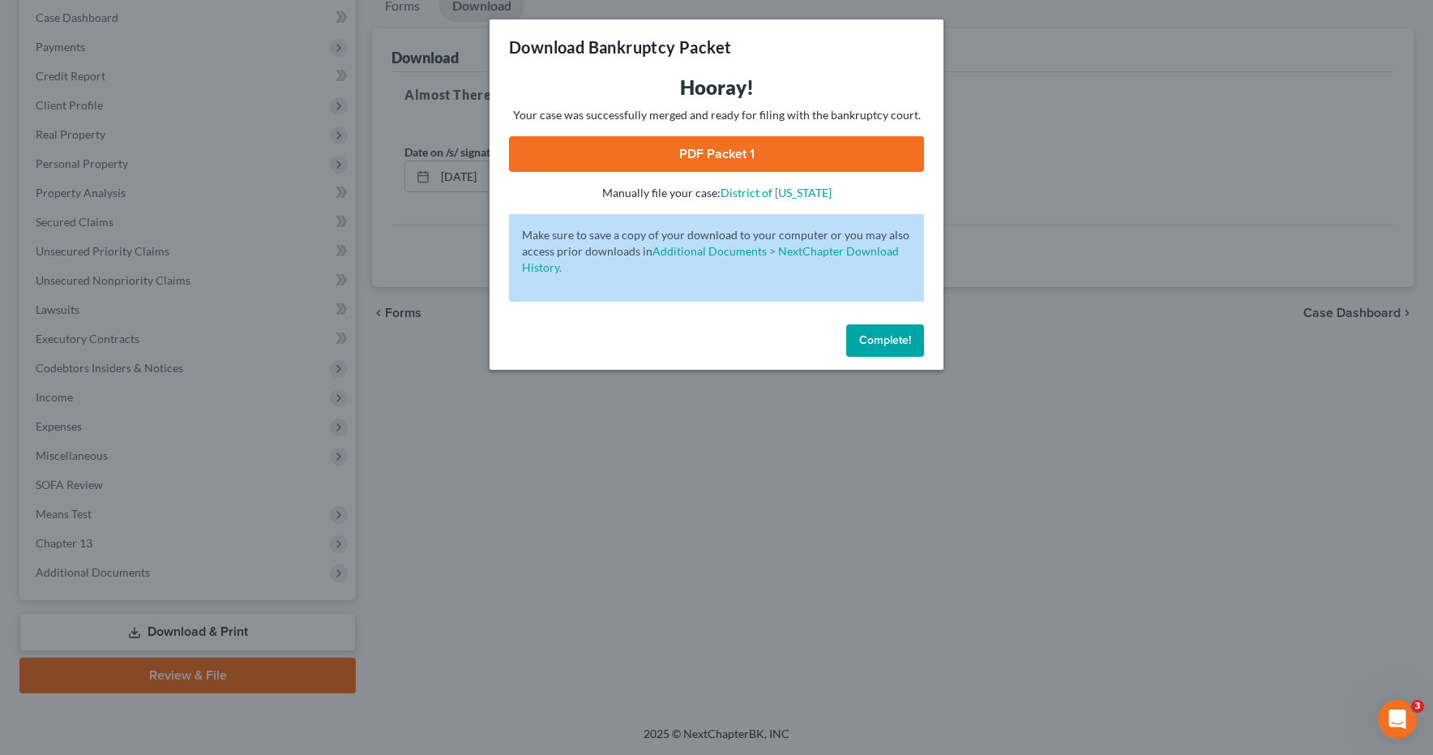
click at [726, 145] on link "PDF Packet 1" at bounding box center [716, 154] width 415 height 36
click at [875, 335] on span "Complete!" at bounding box center [885, 340] width 52 height 14
